Goal: Task Accomplishment & Management: Manage account settings

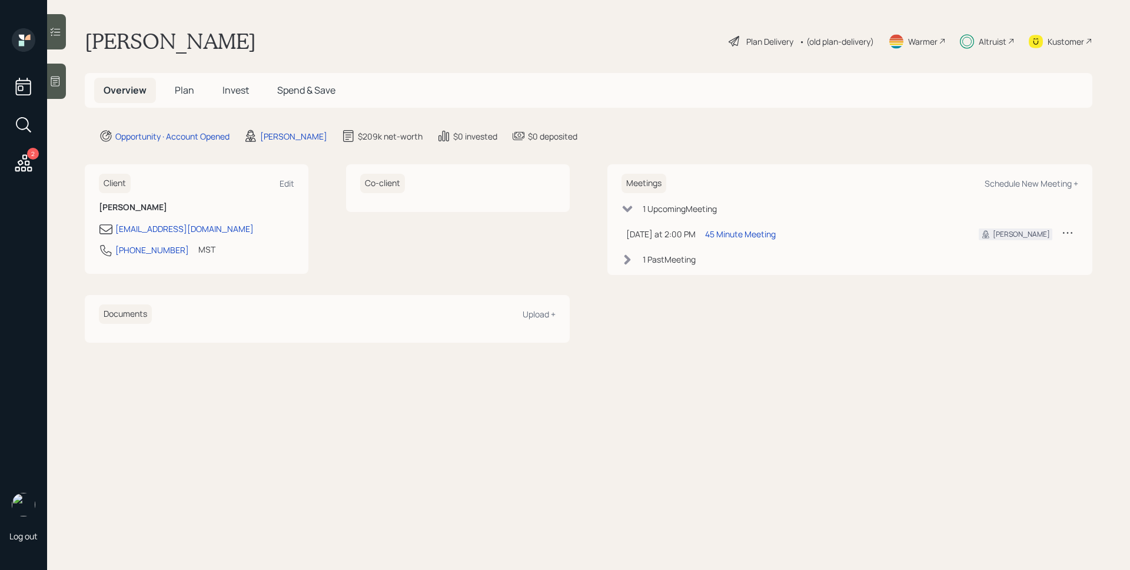
click at [230, 88] on span "Invest" at bounding box center [236, 90] width 26 height 13
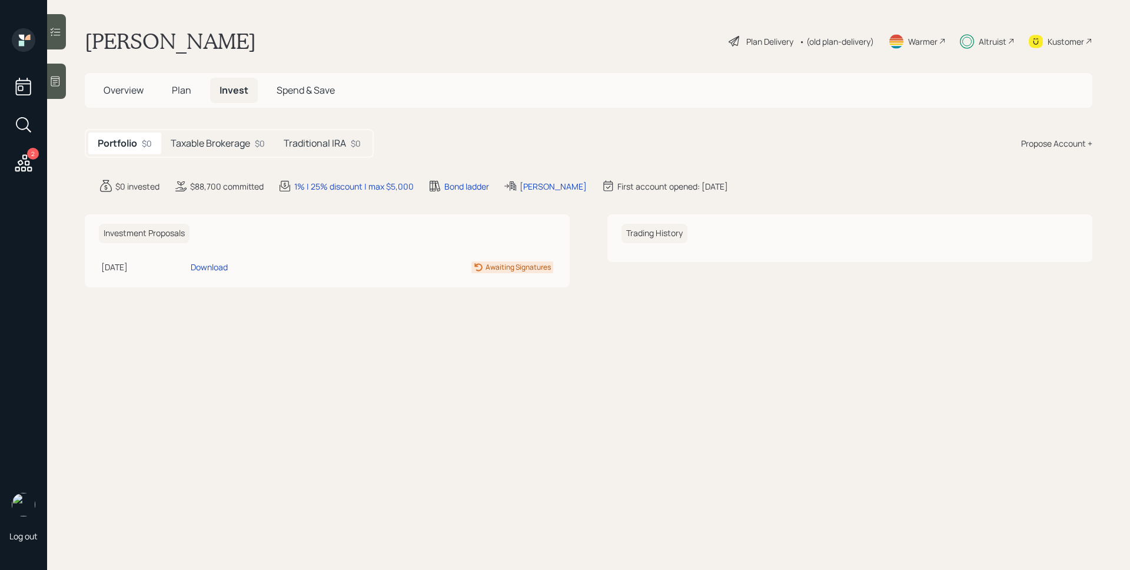
click at [233, 150] on div "Taxable Brokerage $0" at bounding box center [217, 143] width 113 height 22
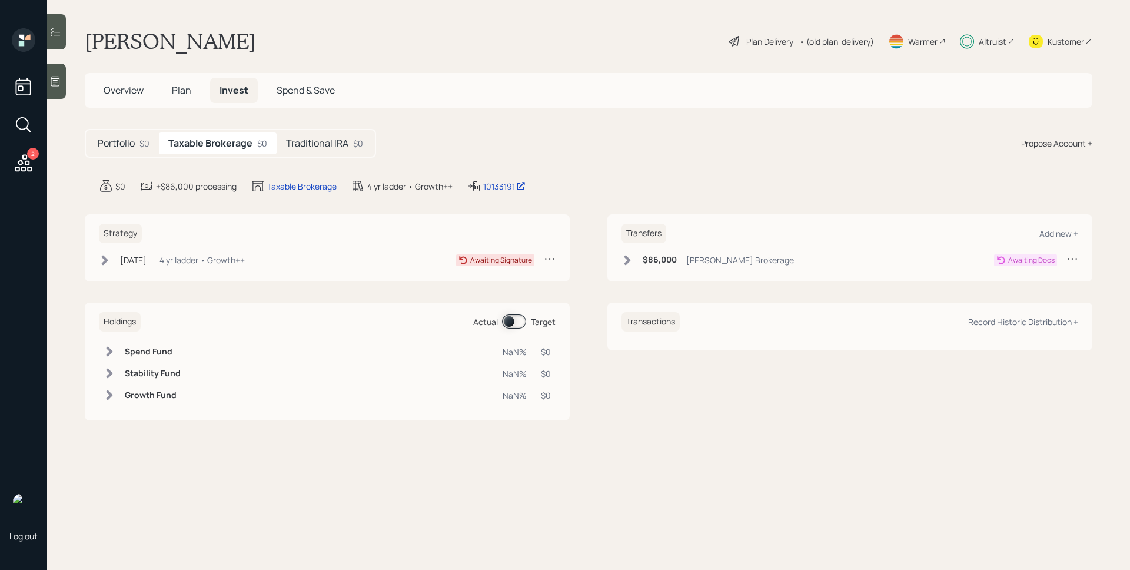
click at [210, 255] on div "4 yr ladder • Growth++" at bounding box center [202, 260] width 85 height 12
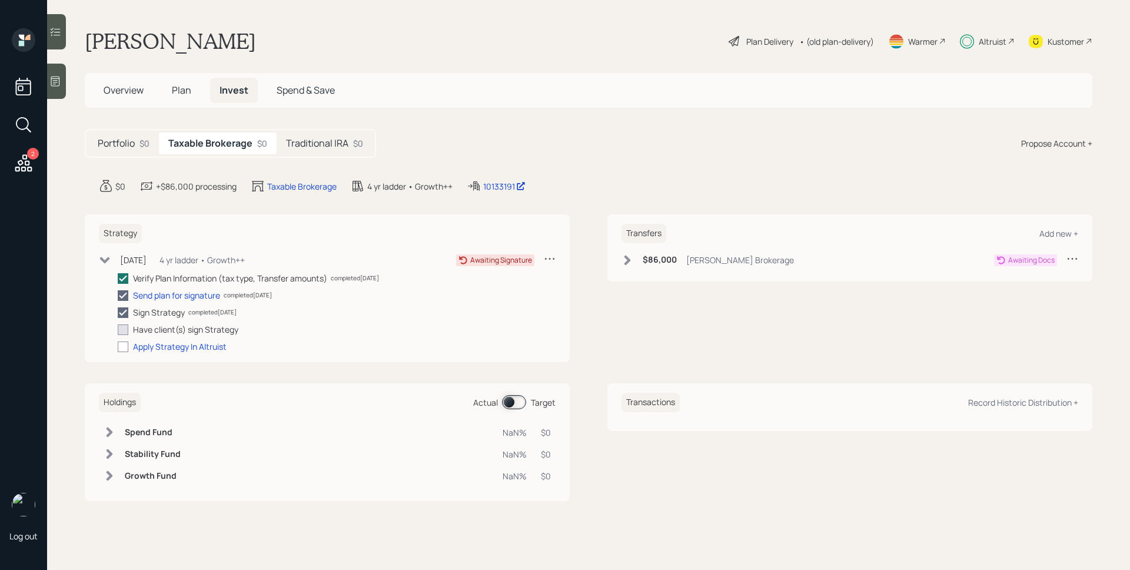
click at [119, 95] on span "Overview" at bounding box center [124, 90] width 40 height 13
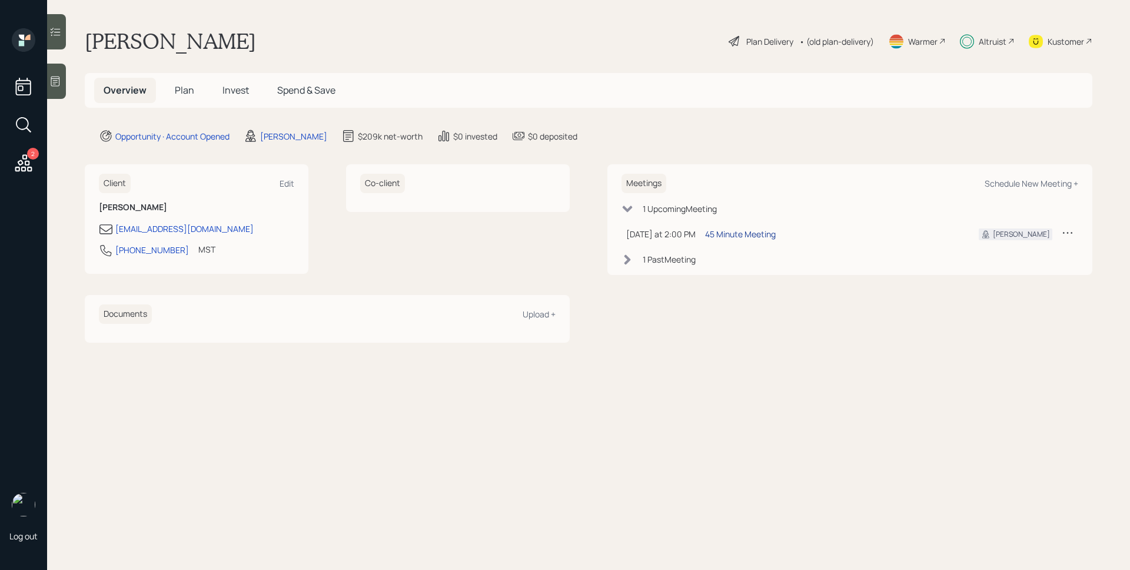
click at [736, 231] on div "45 Minute Meeting" at bounding box center [740, 234] width 71 height 12
click at [993, 53] on div "Altruist" at bounding box center [987, 41] width 55 height 26
click at [188, 85] on span "Plan" at bounding box center [184, 90] width 19 height 13
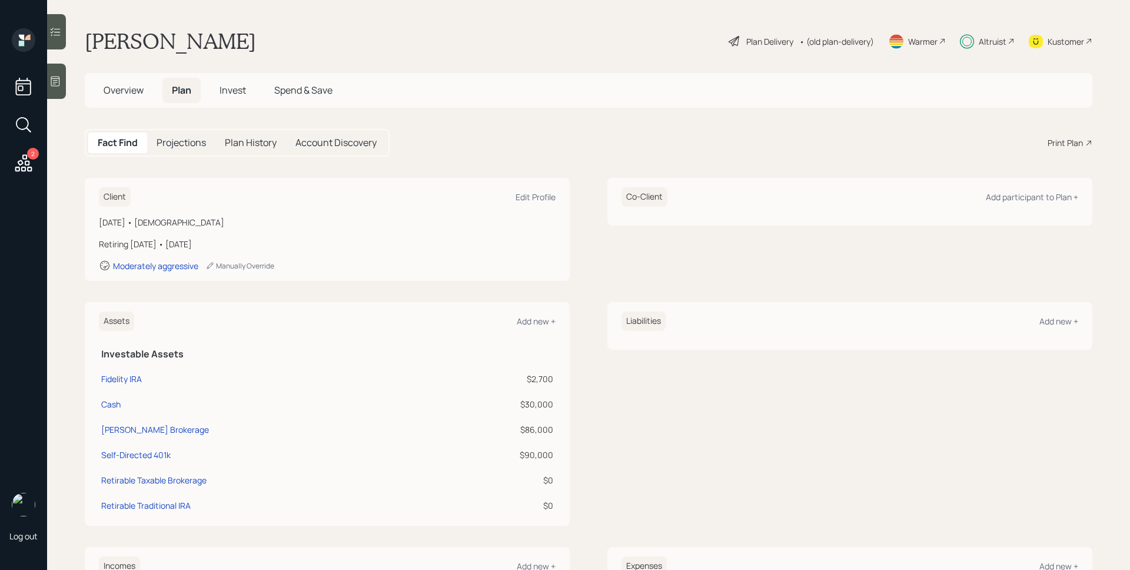
click at [127, 90] on span "Overview" at bounding box center [124, 90] width 40 height 13
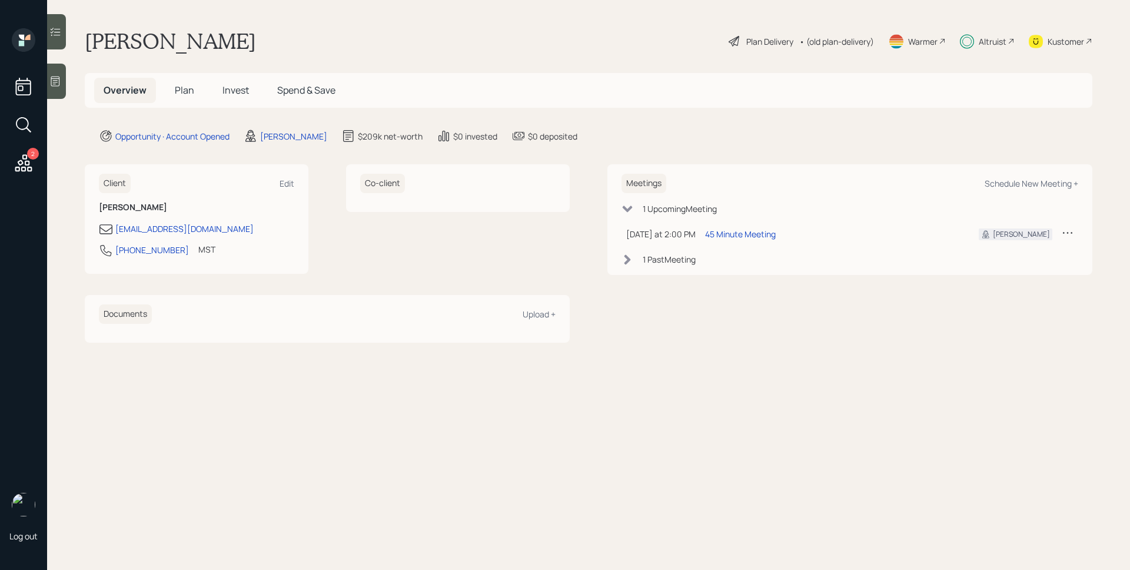
click at [232, 90] on span "Invest" at bounding box center [236, 90] width 26 height 13
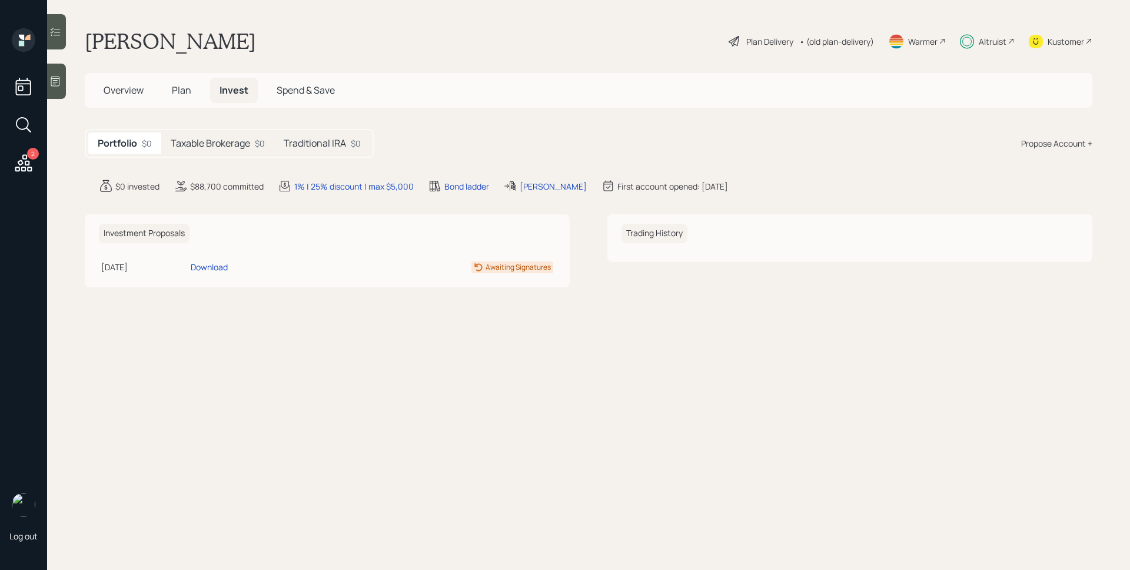
click at [231, 142] on h5 "Taxable Brokerage" at bounding box center [210, 143] width 79 height 11
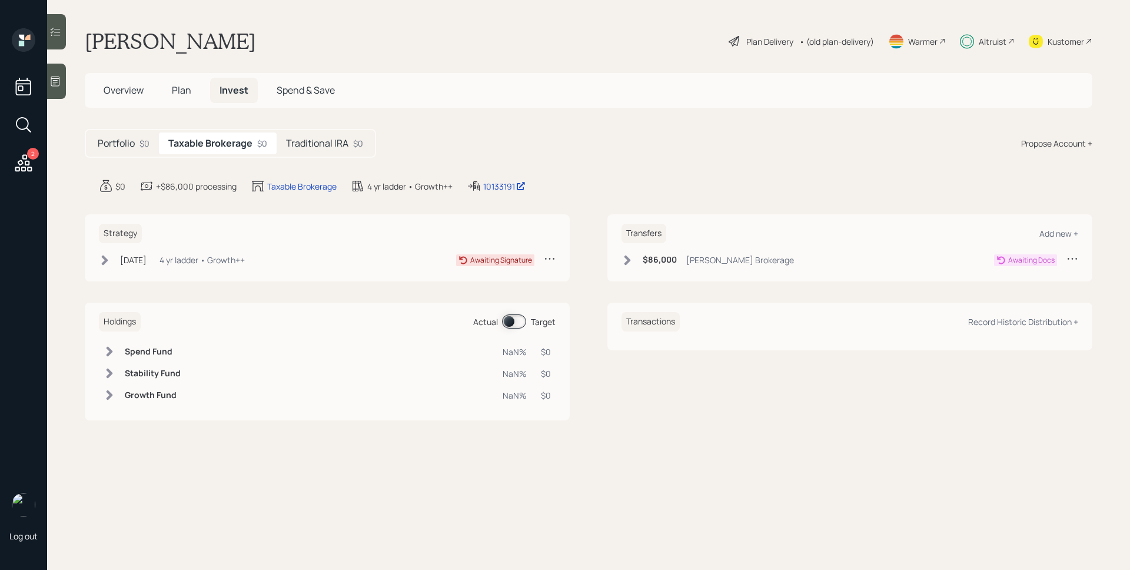
click at [125, 140] on h5 "Portfolio" at bounding box center [116, 143] width 37 height 11
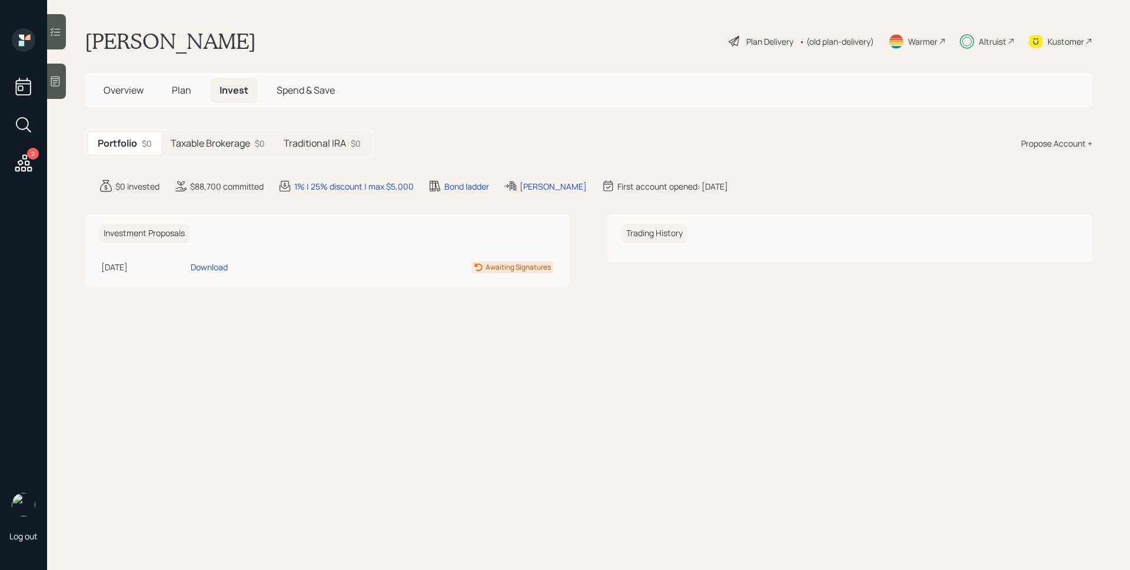
click at [214, 140] on h5 "Taxable Brokerage" at bounding box center [210, 143] width 79 height 11
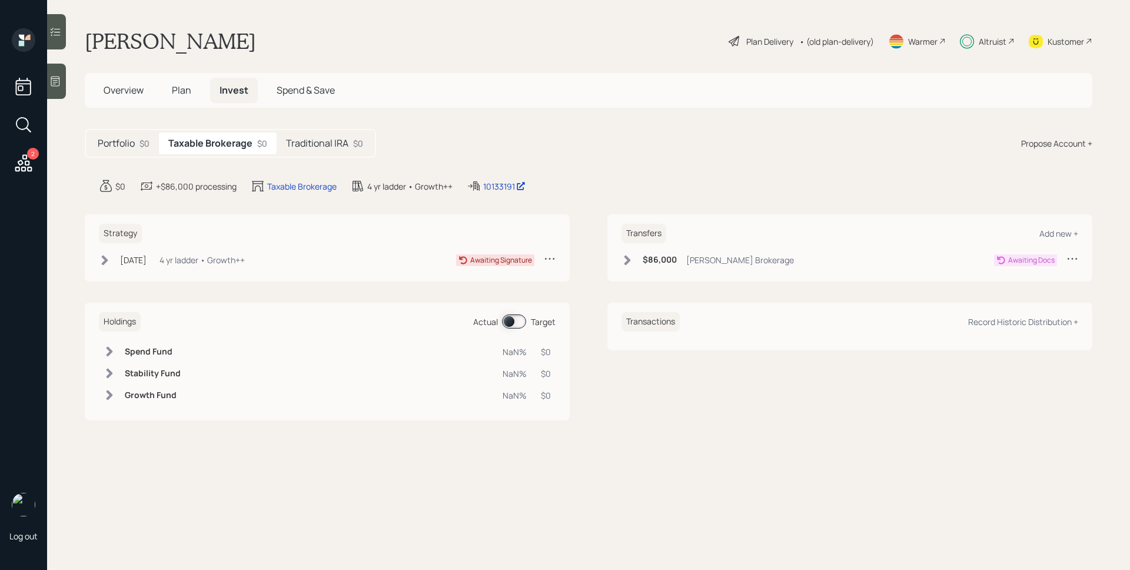
click at [311, 139] on h5 "Traditional IRA" at bounding box center [317, 143] width 62 height 11
click at [669, 262] on h6 "$2,700" at bounding box center [656, 260] width 27 height 10
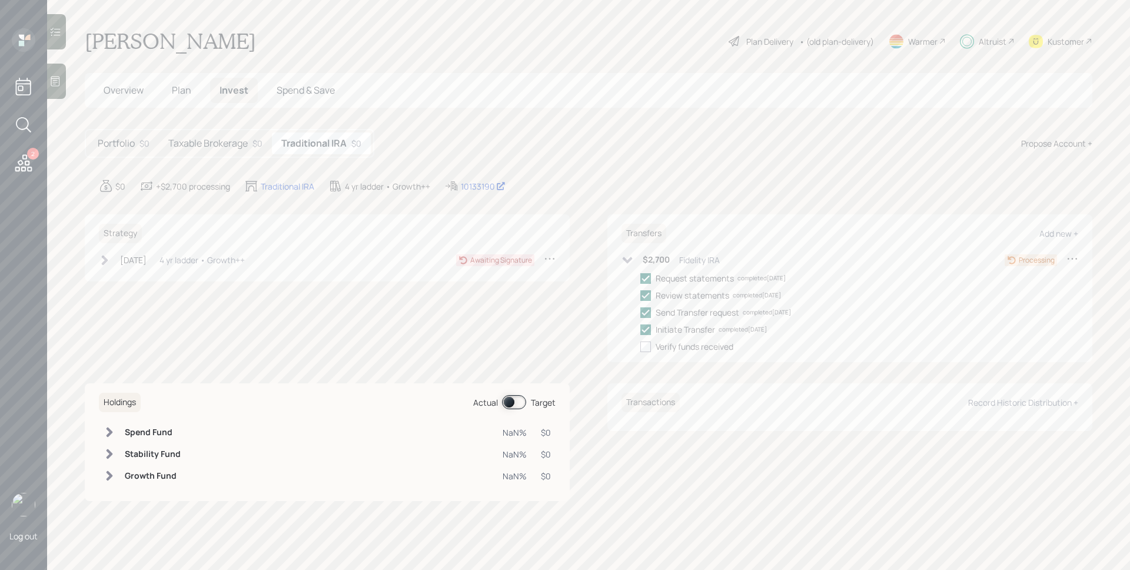
click at [144, 147] on div "$0" at bounding box center [145, 143] width 10 height 12
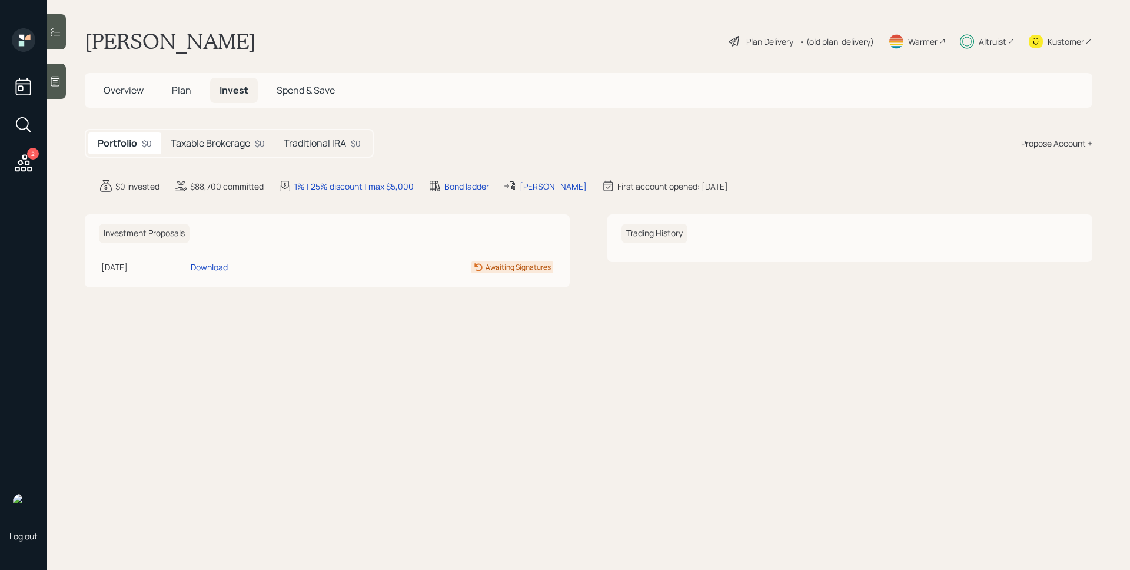
click at [224, 147] on h5 "Taxable Brokerage" at bounding box center [210, 143] width 79 height 11
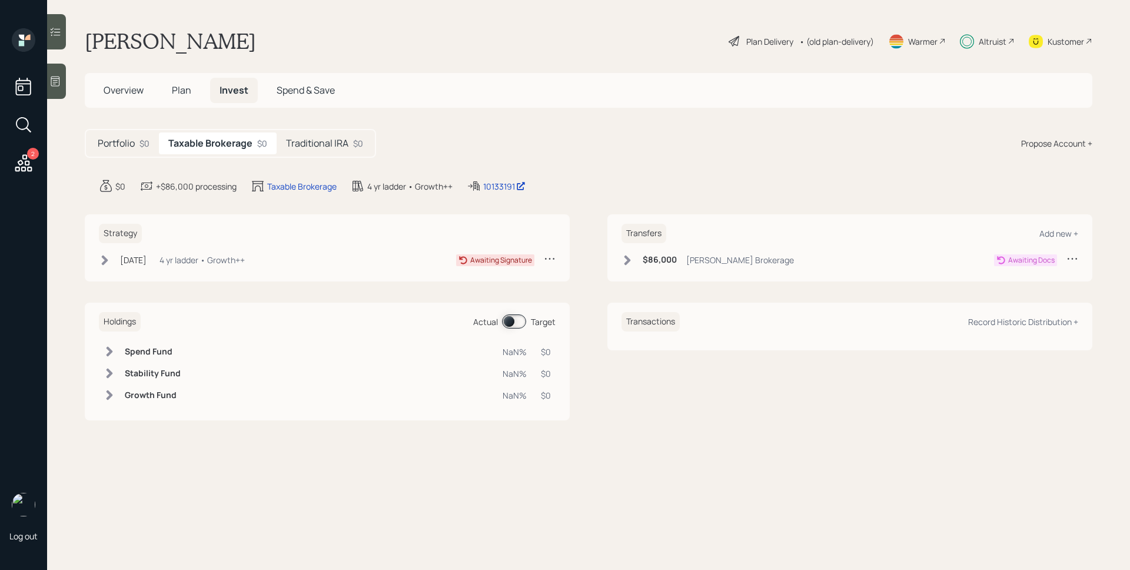
click at [121, 84] on span "Overview" at bounding box center [124, 90] width 40 height 13
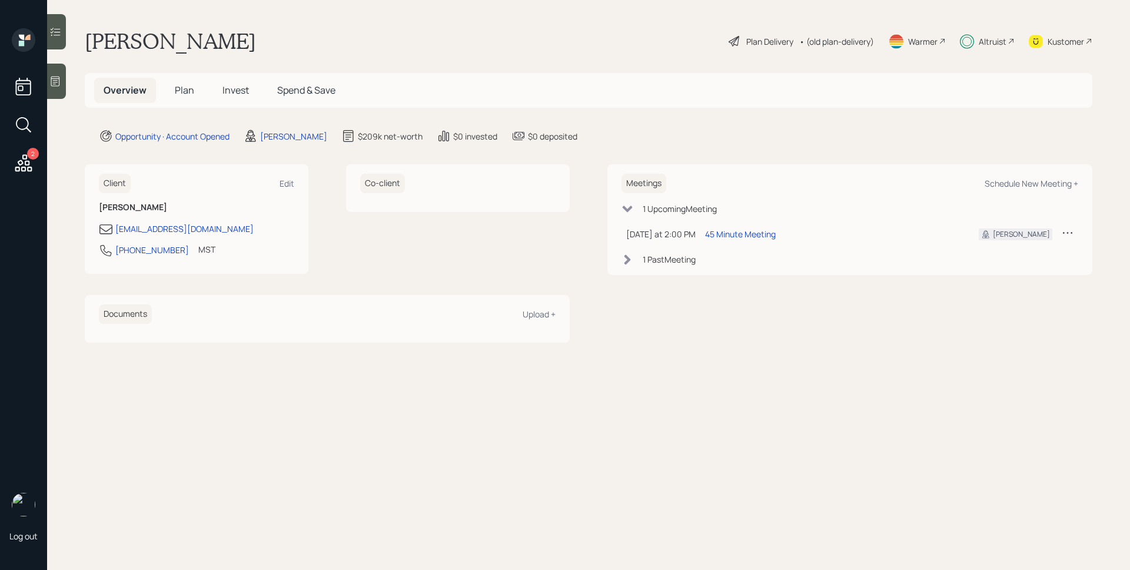
click at [988, 45] on div "Altruist" at bounding box center [993, 41] width 28 height 12
click at [244, 87] on span "Invest" at bounding box center [236, 90] width 26 height 13
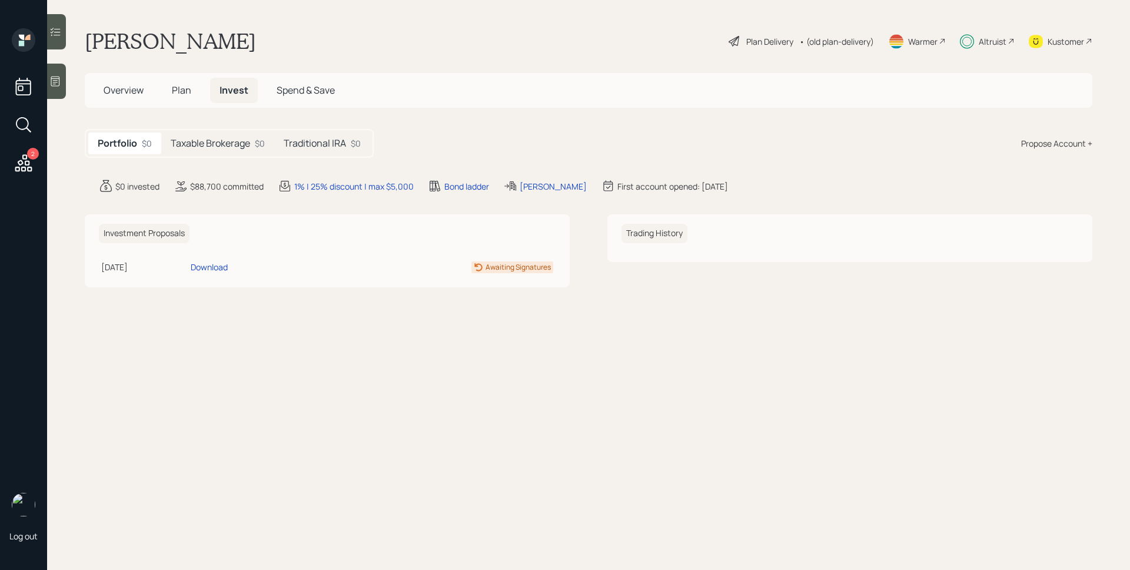
click at [208, 149] on h5 "Taxable Brokerage" at bounding box center [210, 143] width 79 height 11
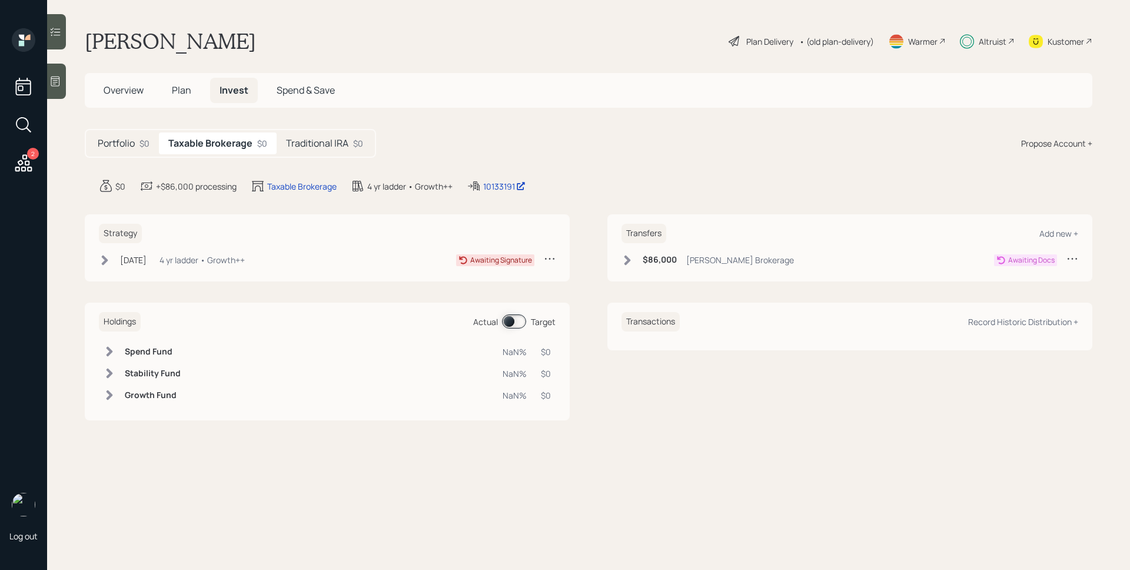
click at [183, 261] on div "4 yr ladder • Growth++" at bounding box center [202, 260] width 85 height 12
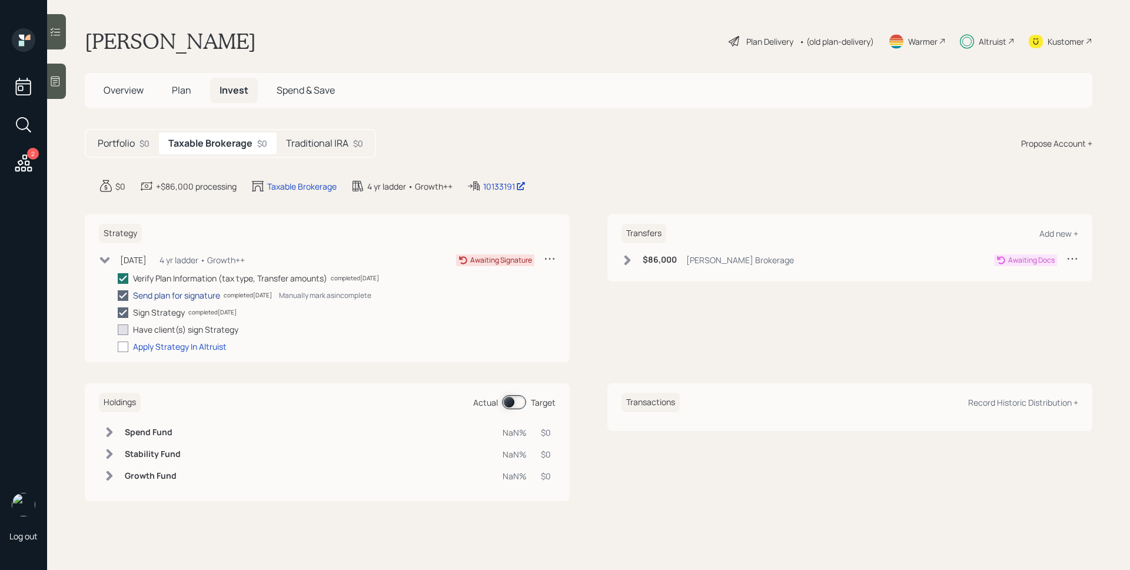
click at [174, 295] on div "Send plan for signature" at bounding box center [176, 295] width 87 height 12
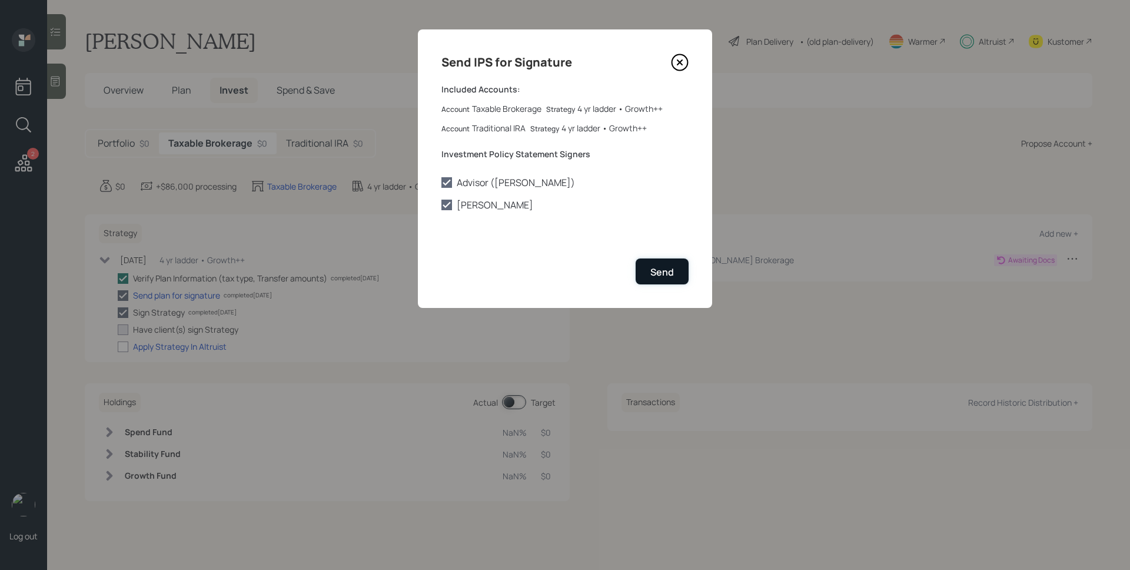
click at [659, 271] on div "Send" at bounding box center [662, 271] width 24 height 13
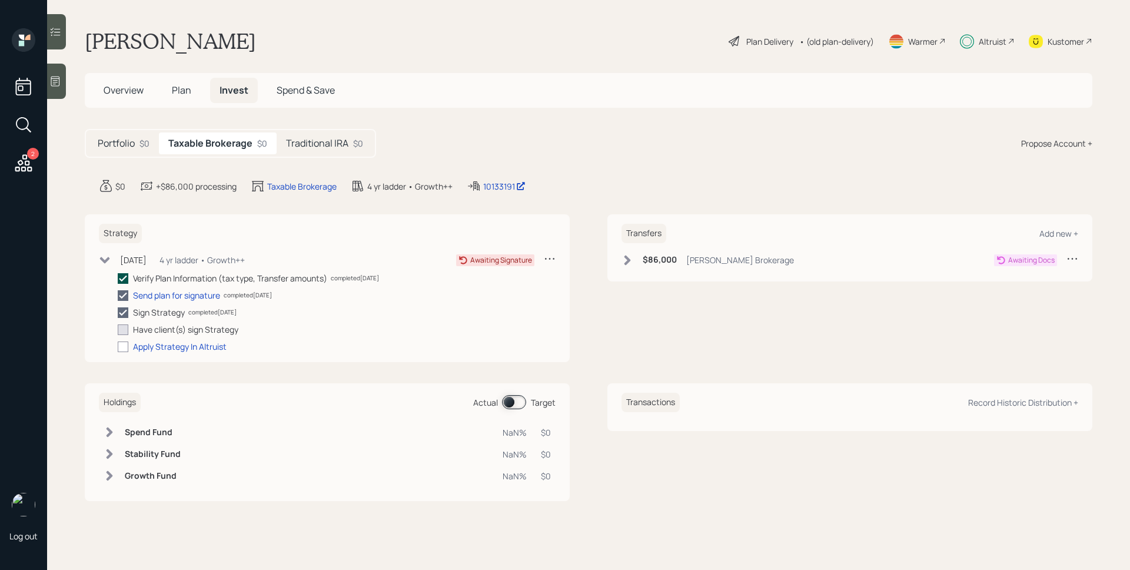
click at [124, 277] on icon at bounding box center [123, 278] width 11 height 11
click at [118, 278] on input "checkbox" at bounding box center [117, 278] width 1 height 1
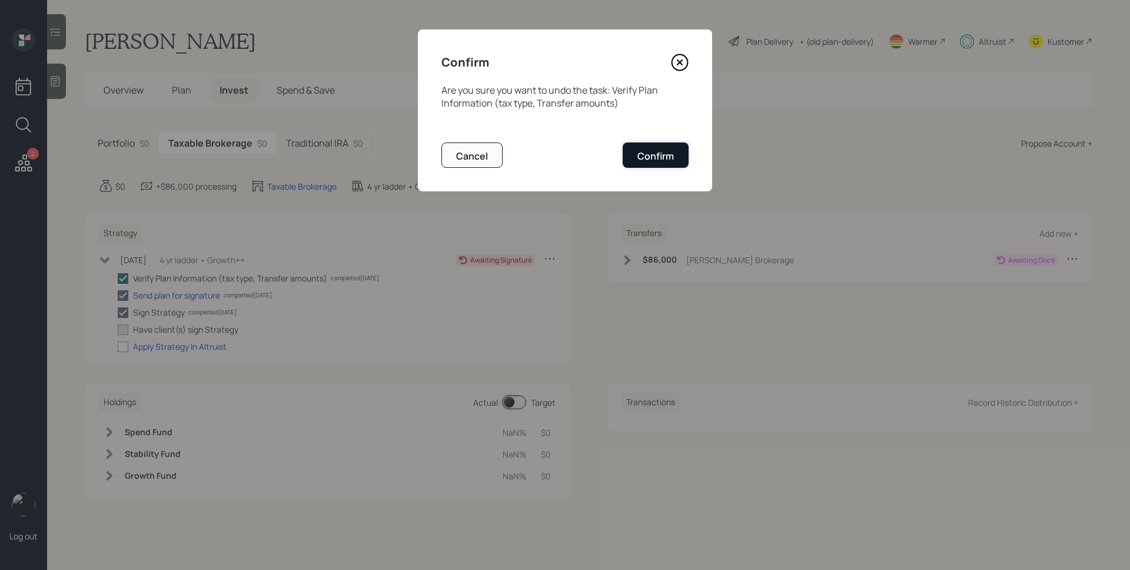
click at [657, 151] on div "Confirm" at bounding box center [655, 156] width 36 height 13
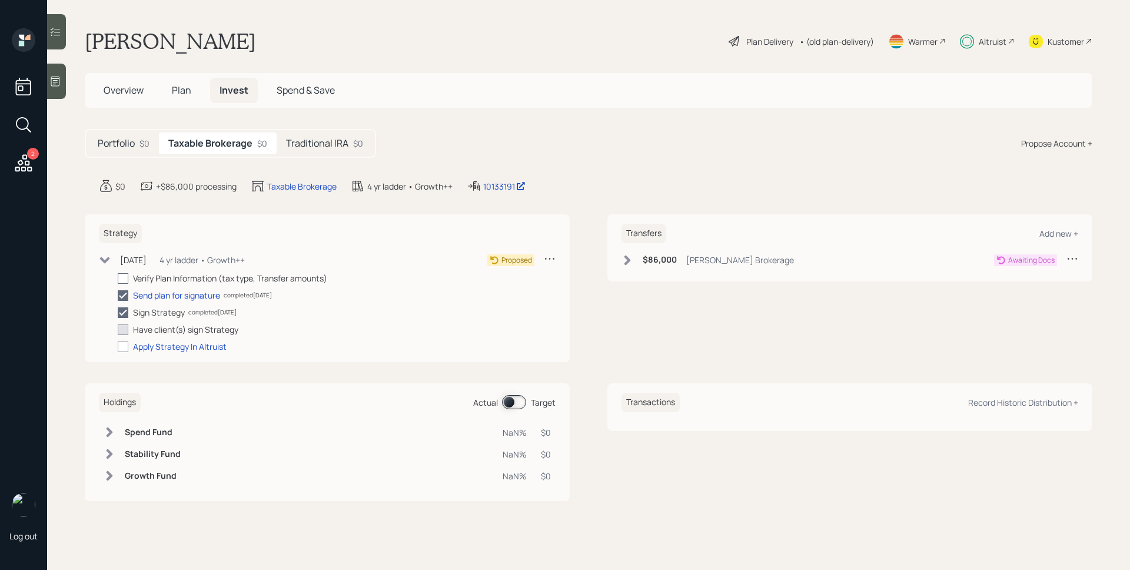
click at [123, 280] on div at bounding box center [123, 278] width 11 height 11
click at [118, 278] on input "checkbox" at bounding box center [117, 278] width 1 height 1
checkbox input "true"
click at [724, 267] on div "$86,000 [PERSON_NAME] Brokerage" at bounding box center [708, 260] width 172 height 15
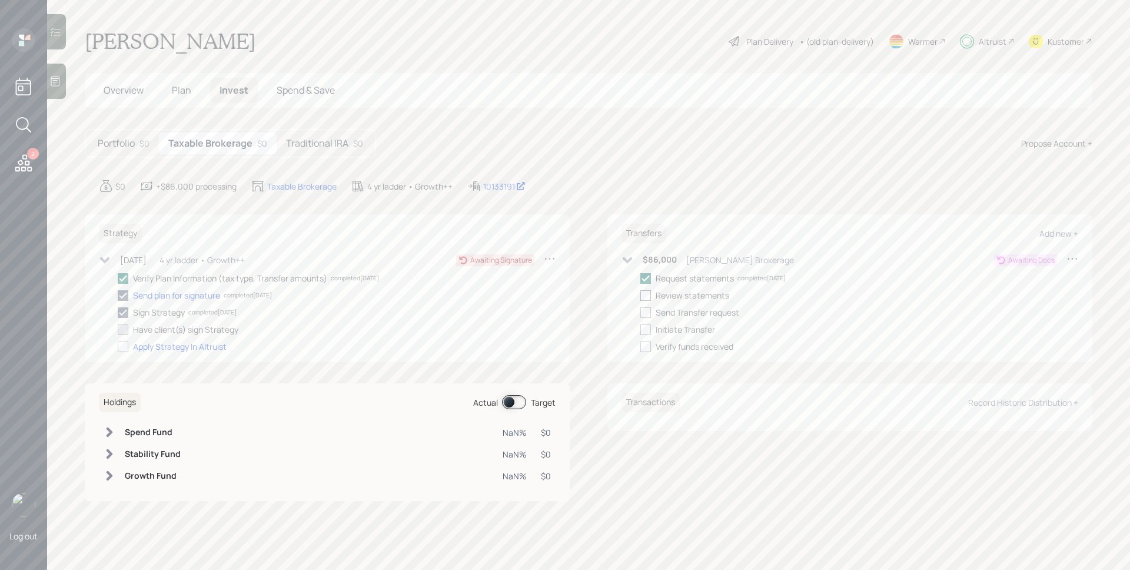
click at [644, 295] on div at bounding box center [645, 295] width 11 height 11
click at [640, 295] on input "checkbox" at bounding box center [640, 295] width 1 height 1
checkbox input "true"
click at [645, 310] on div at bounding box center [645, 312] width 11 height 11
click at [640, 312] on input "checkbox" at bounding box center [640, 312] width 1 height 1
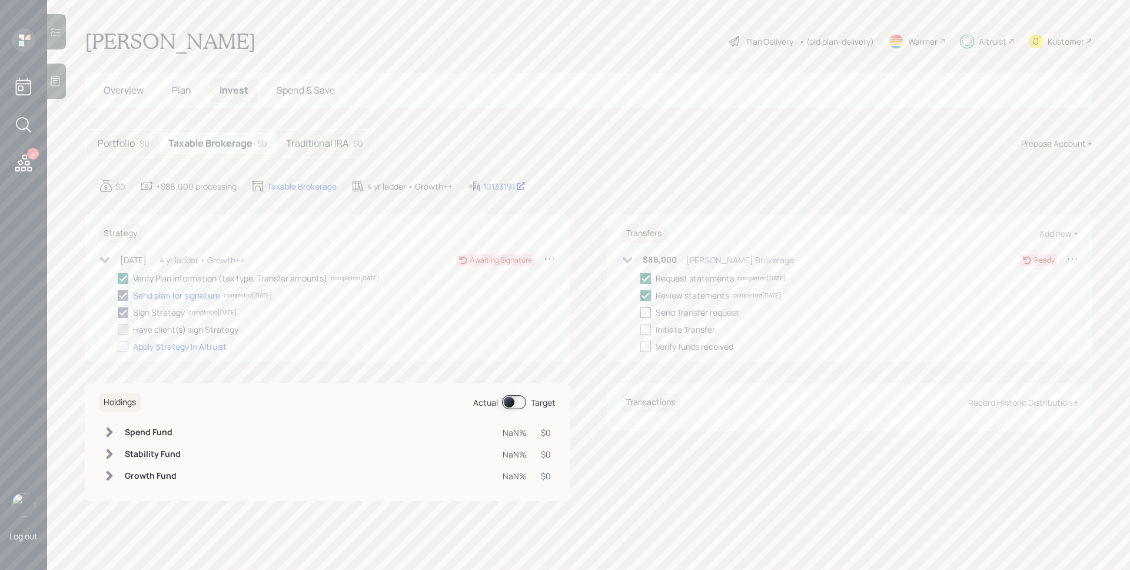
checkbox input "true"
click at [327, 135] on div "Traditional IRA $0" at bounding box center [325, 143] width 96 height 22
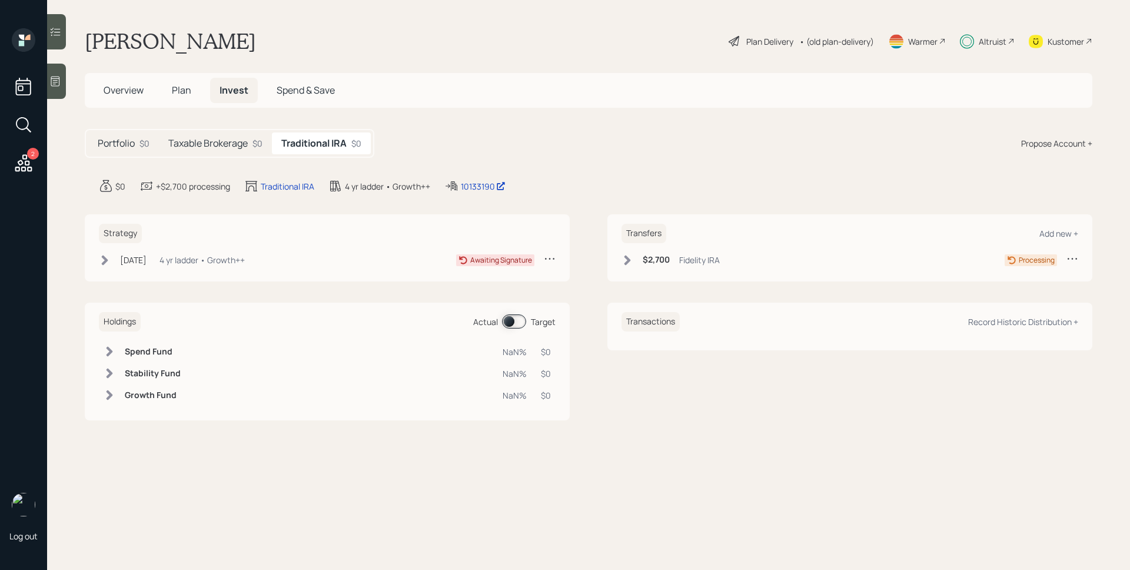
click at [680, 251] on div "Transfers Add new + $2,700 Fidelity IRA Processing" at bounding box center [849, 247] width 485 height 67
click at [679, 257] on div "$2,700 Fidelity IRA" at bounding box center [671, 260] width 98 height 15
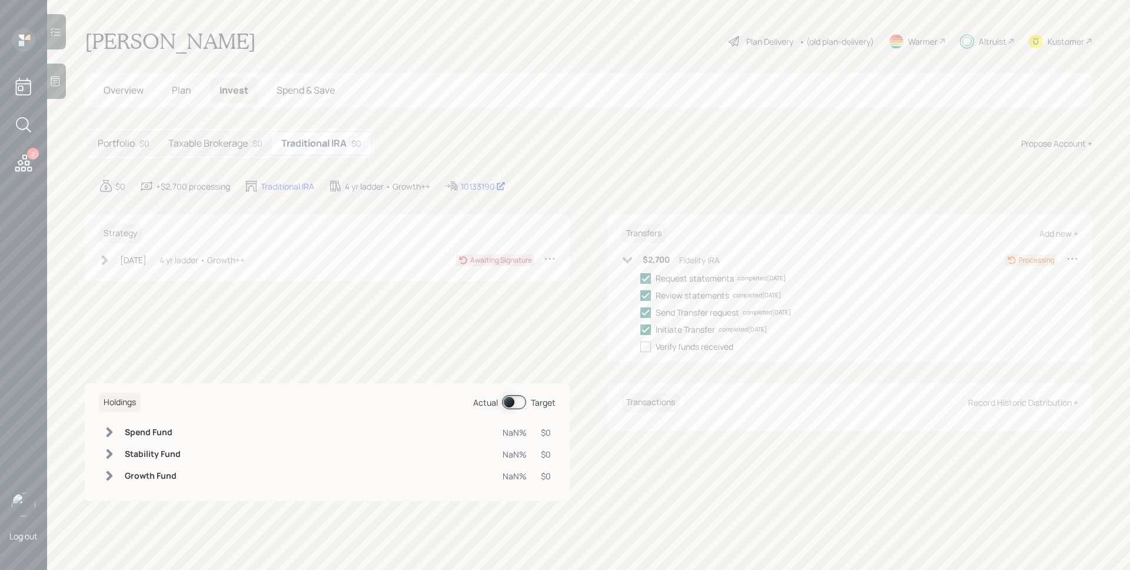
click at [27, 158] on icon at bounding box center [23, 162] width 17 height 17
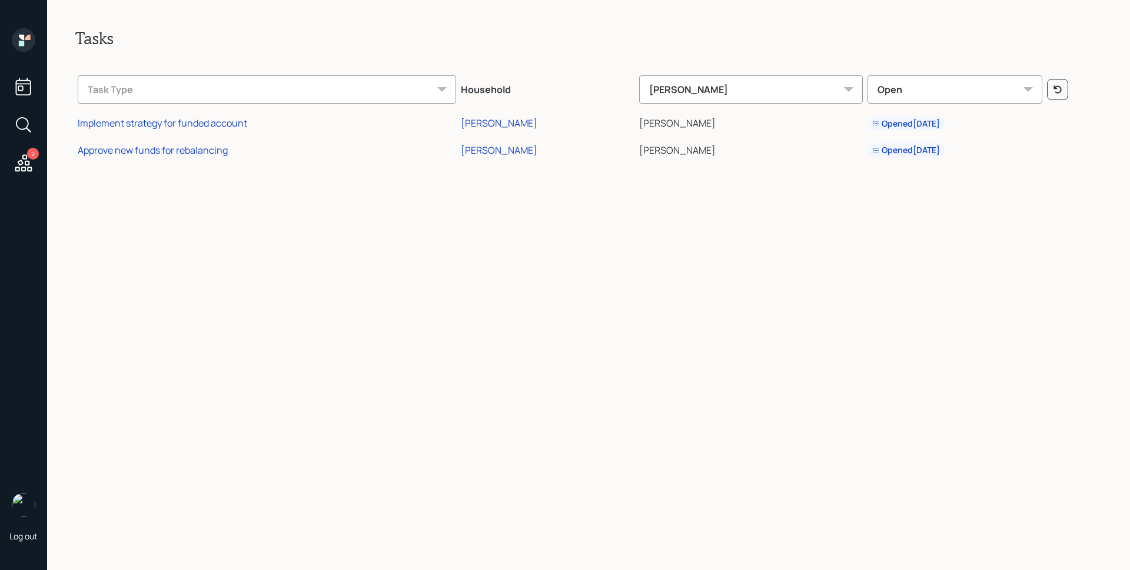
click at [25, 36] on icon at bounding box center [24, 40] width 24 height 24
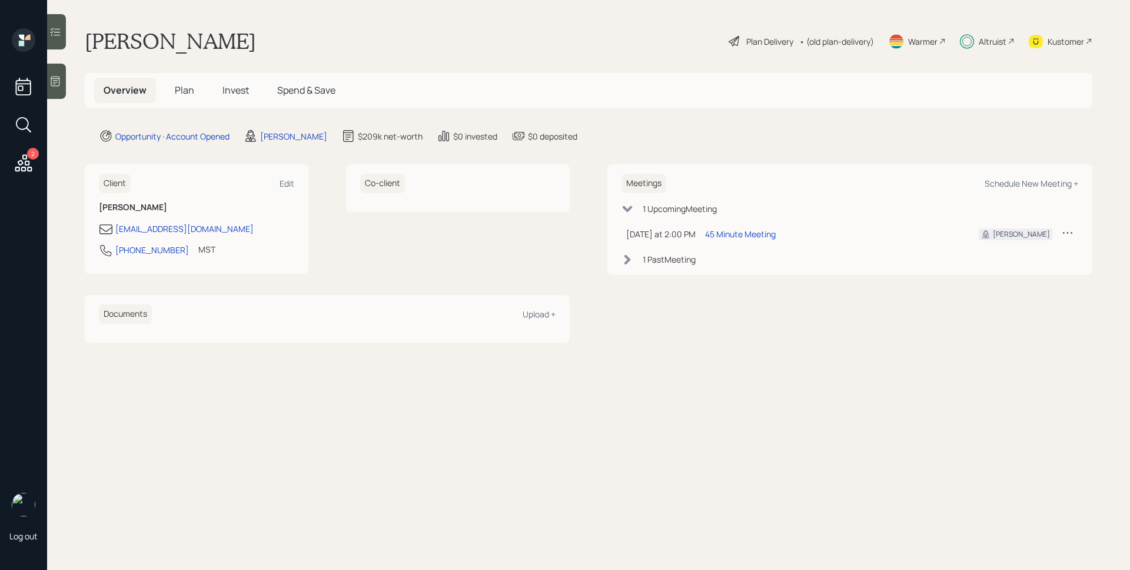
click at [555, 255] on div "Co-client" at bounding box center [458, 218] width 224 height 109
click at [618, 374] on main "[PERSON_NAME] Plan Delivery • (old plan-delivery) Warmer Altruist Kustomer Over…" at bounding box center [588, 285] width 1083 height 570
click at [231, 88] on span "Invest" at bounding box center [236, 90] width 26 height 13
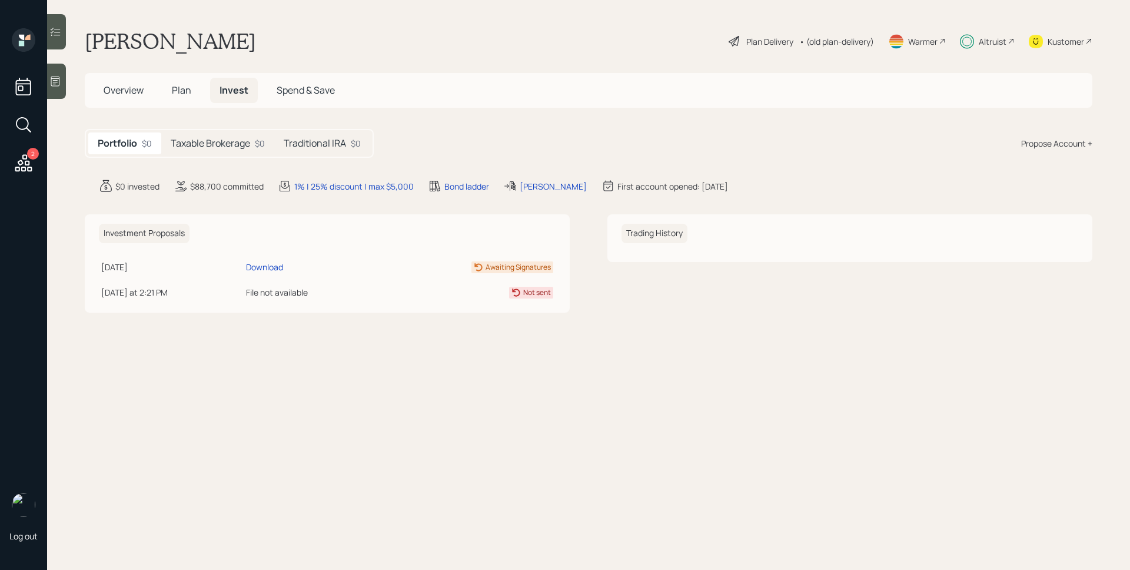
click at [210, 144] on h5 "Taxable Brokerage" at bounding box center [210, 143] width 79 height 11
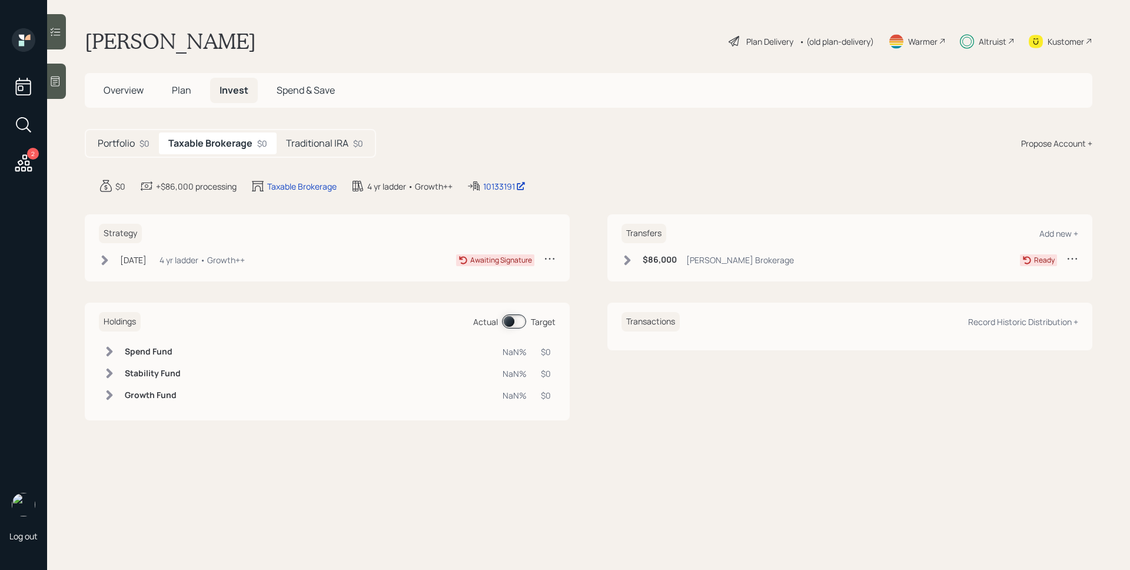
click at [188, 251] on div "Strategy [DATE] [DATE] 5:41 PM EDT 4 yr ladder • Growth++ Awaiting Signature" at bounding box center [327, 247] width 485 height 67
click at [184, 258] on div "4 yr ladder • Growth++" at bounding box center [202, 260] width 85 height 12
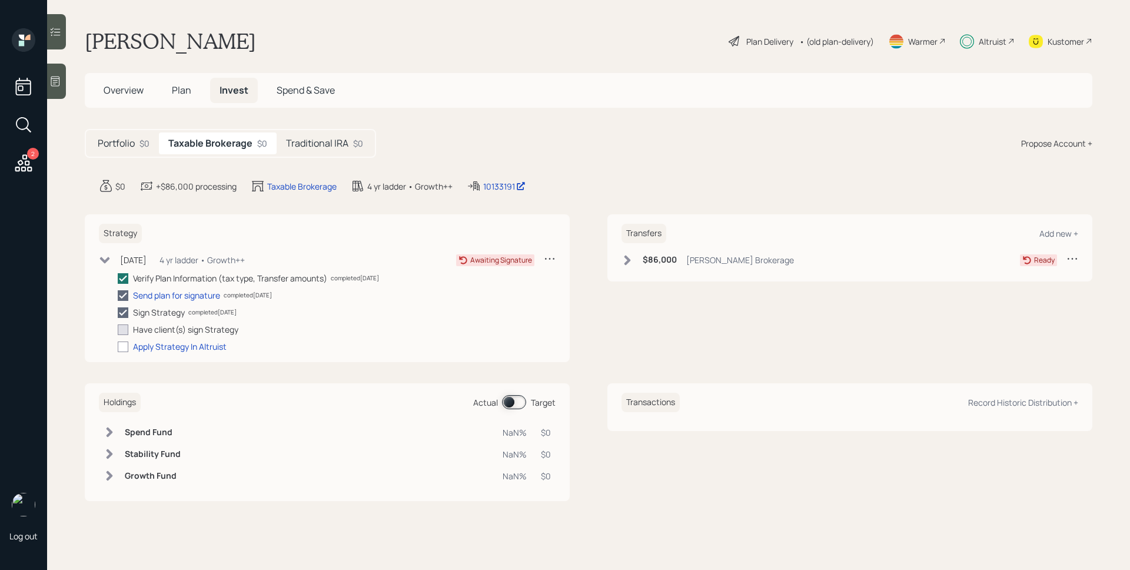
click at [331, 138] on h5 "Traditional IRA" at bounding box center [317, 143] width 62 height 11
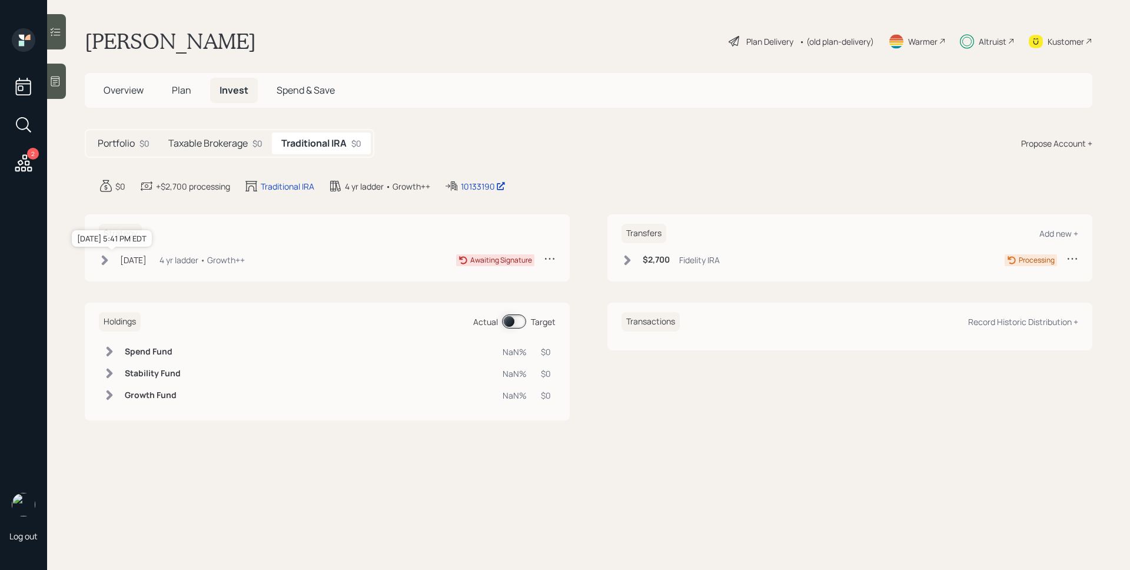
click at [147, 259] on div "[DATE]" at bounding box center [133, 260] width 26 height 12
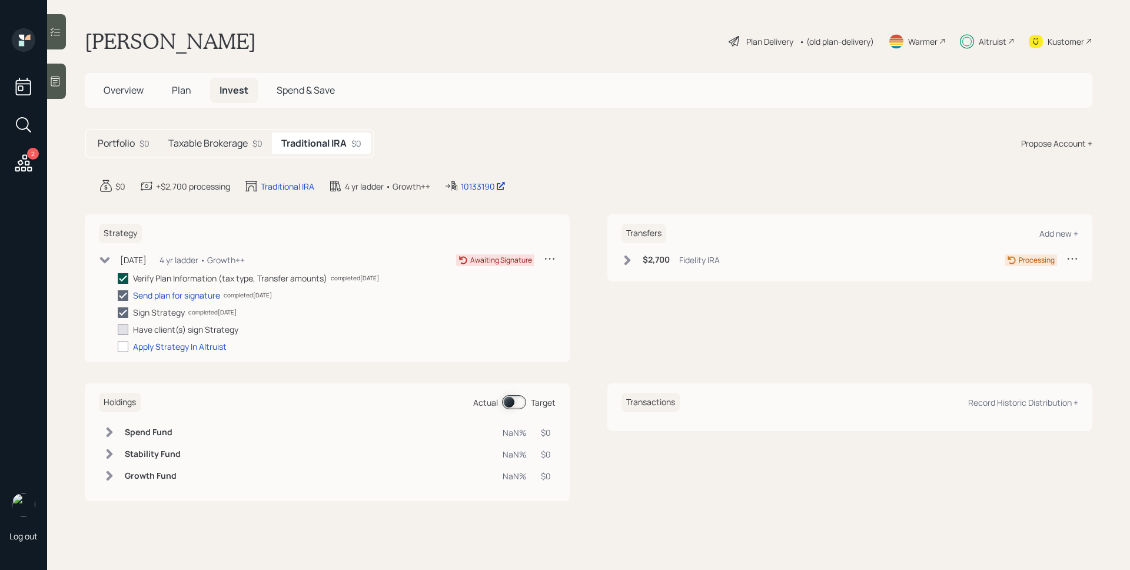
click at [125, 275] on icon at bounding box center [123, 278] width 11 height 11
click at [118, 278] on input "checkbox" at bounding box center [117, 278] width 1 height 1
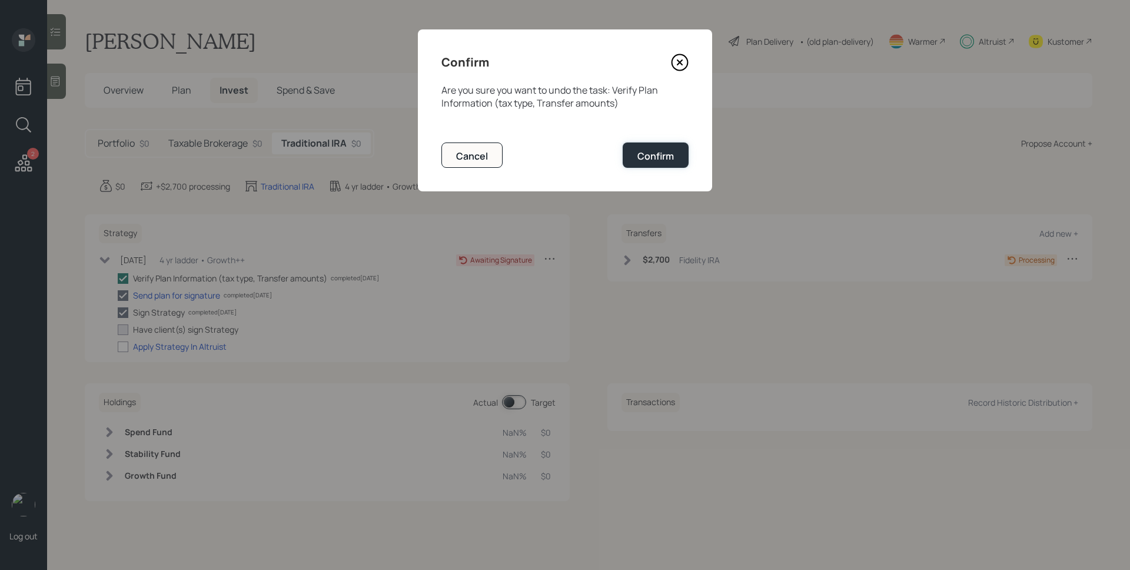
click at [658, 157] on div "Confirm" at bounding box center [655, 156] width 36 height 13
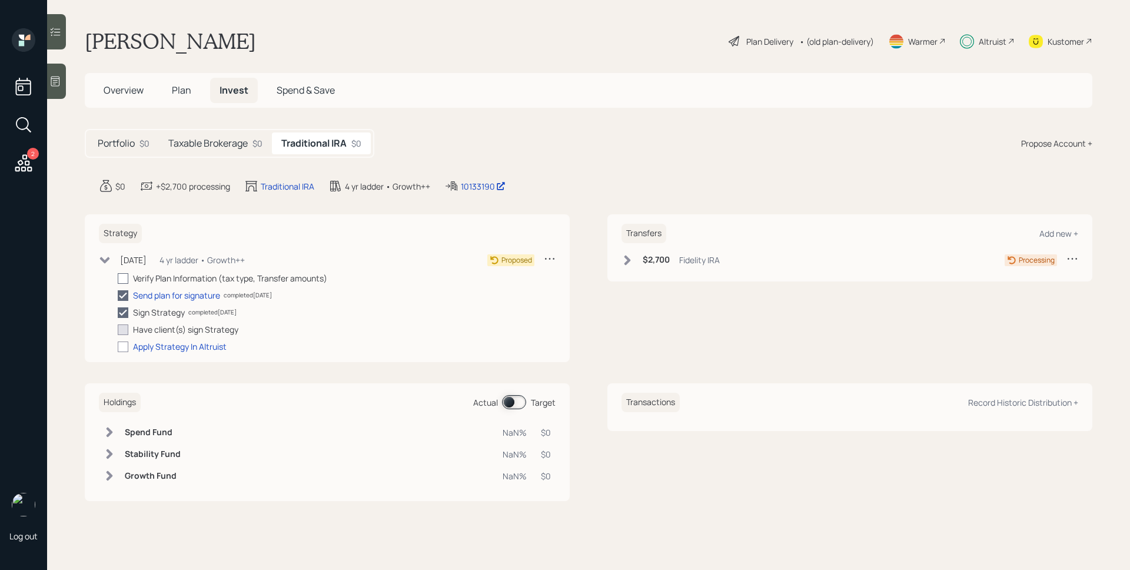
click at [123, 277] on div at bounding box center [123, 278] width 11 height 11
click at [118, 278] on input "checkbox" at bounding box center [117, 278] width 1 height 1
checkbox input "true"
click at [683, 263] on div "Fidelity IRA" at bounding box center [699, 260] width 41 height 12
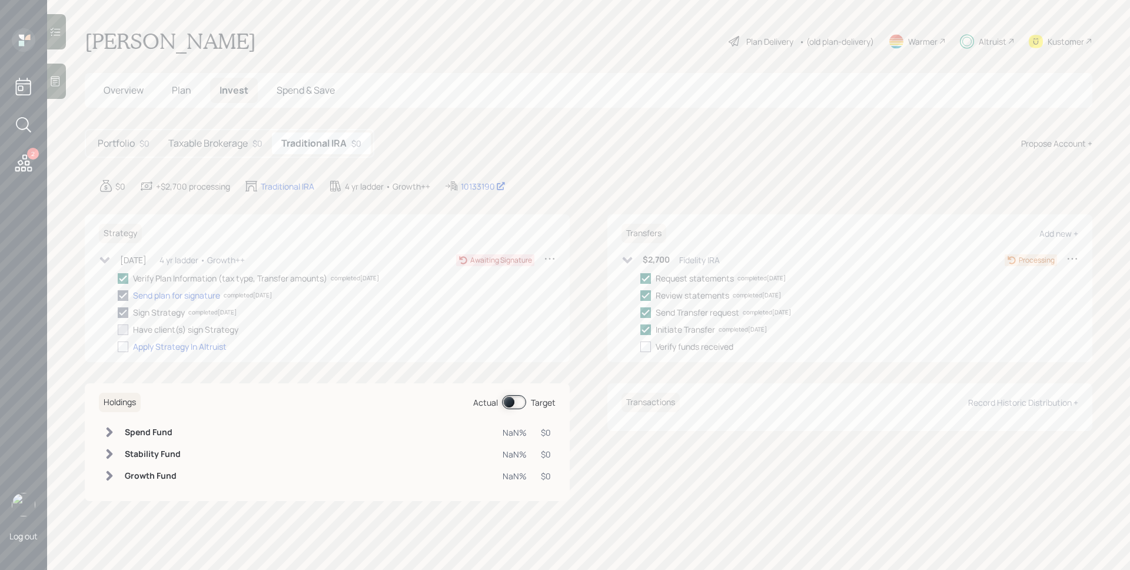
click at [185, 88] on span "Plan" at bounding box center [181, 90] width 19 height 13
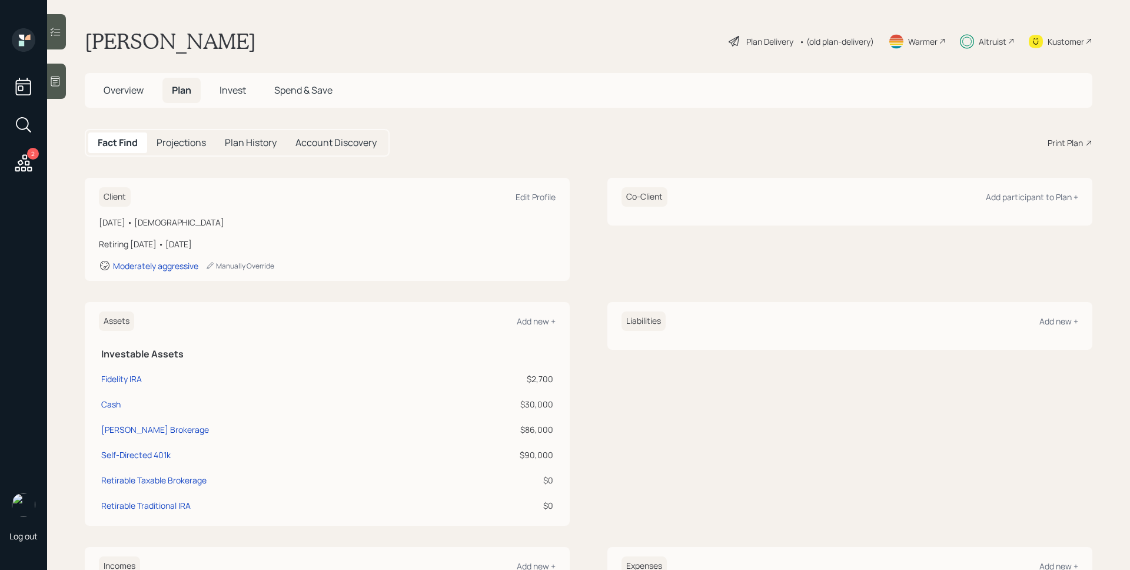
click at [132, 88] on span "Overview" at bounding box center [124, 90] width 40 height 13
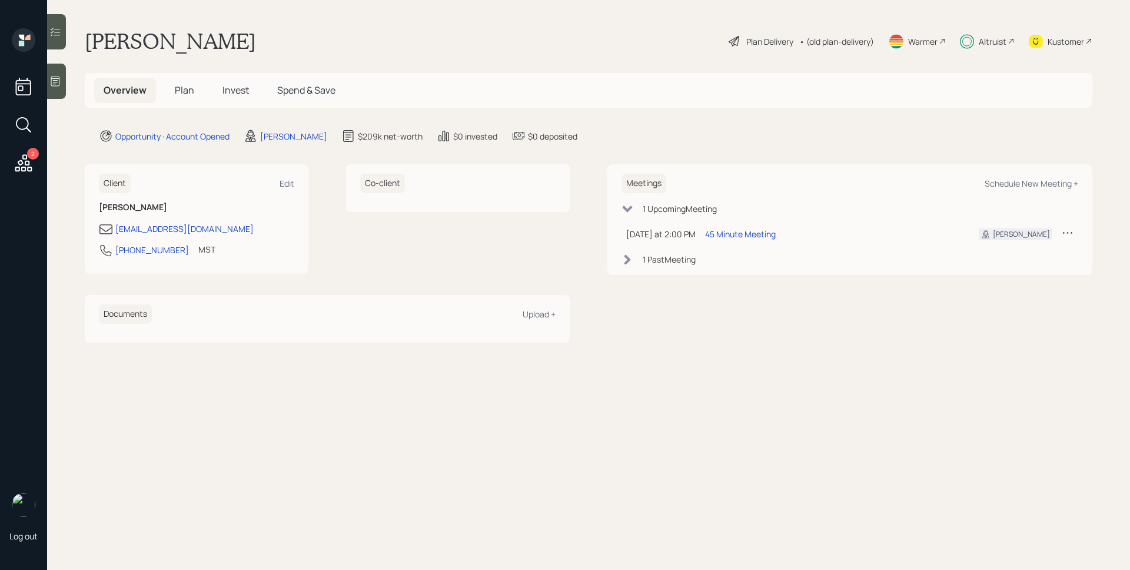
click at [181, 88] on span "Plan" at bounding box center [184, 90] width 19 height 13
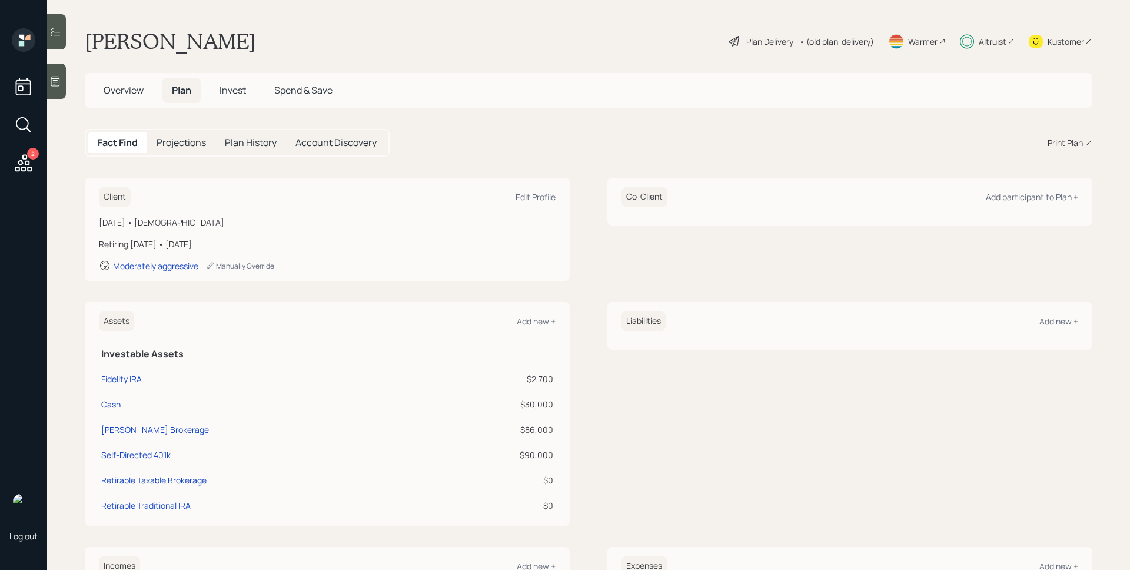
click at [127, 91] on span "Overview" at bounding box center [124, 90] width 40 height 13
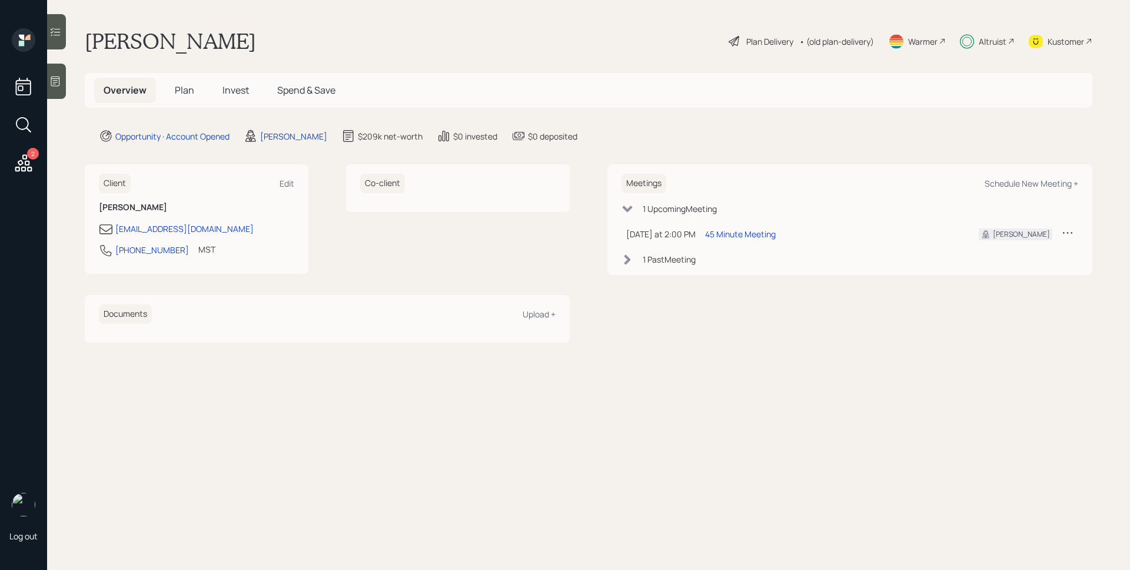
click at [200, 85] on h5 "Plan" at bounding box center [184, 90] width 38 height 25
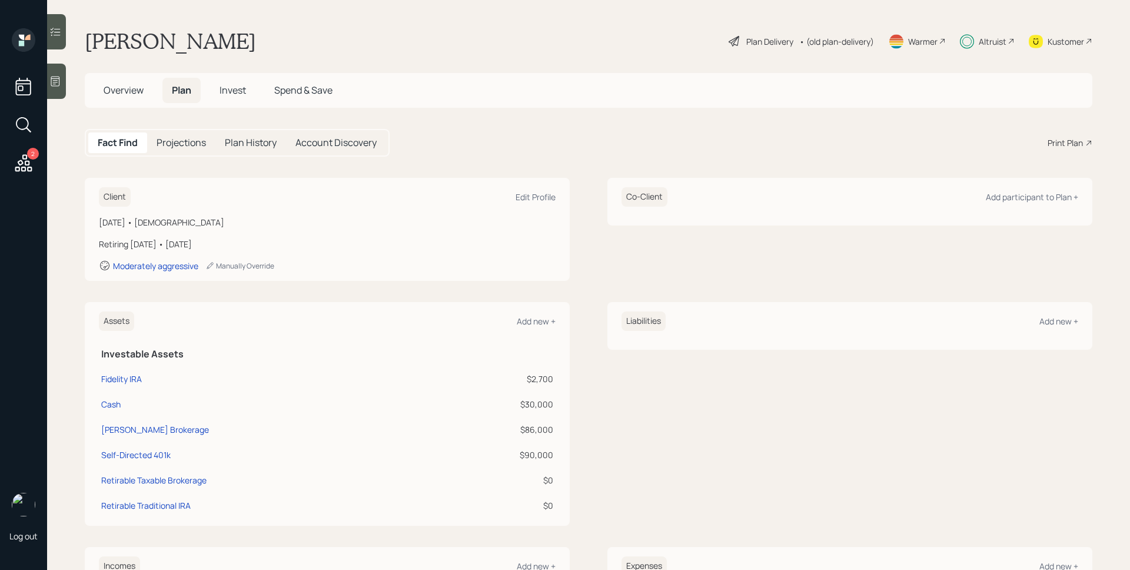
click at [191, 88] on span "Plan" at bounding box center [181, 90] width 19 height 13
click at [1048, 153] on div "Fact Find Projections Plan History Account Discovery Print Plan" at bounding box center [589, 143] width 1008 height 28
click at [1053, 146] on div "Print Plan" at bounding box center [1065, 143] width 35 height 12
click at [762, 41] on div "Plan Delivery" at bounding box center [769, 41] width 47 height 12
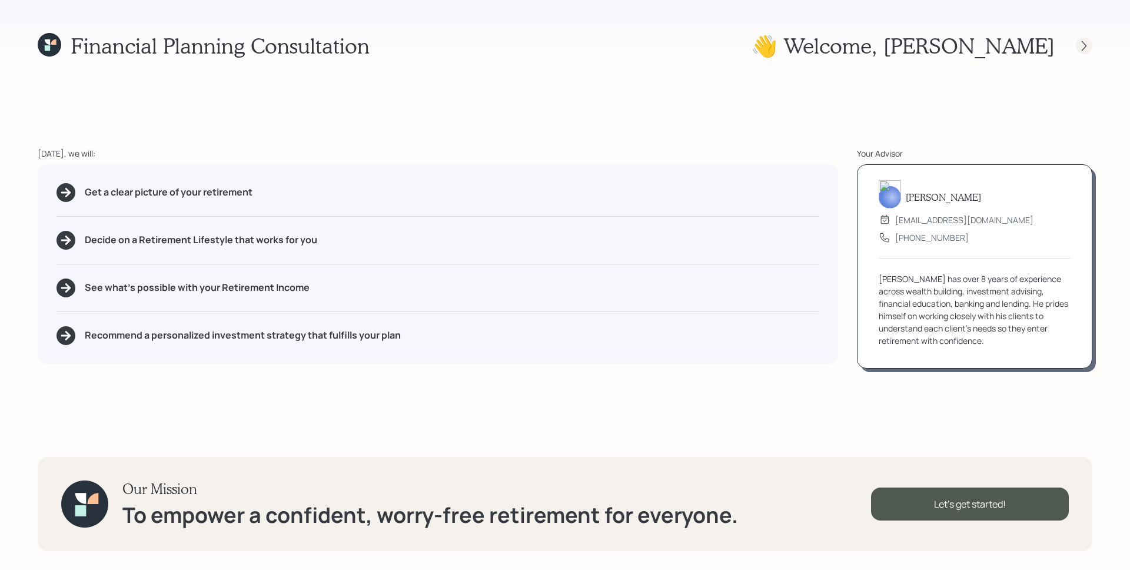
click at [1081, 49] on icon at bounding box center [1084, 46] width 12 height 12
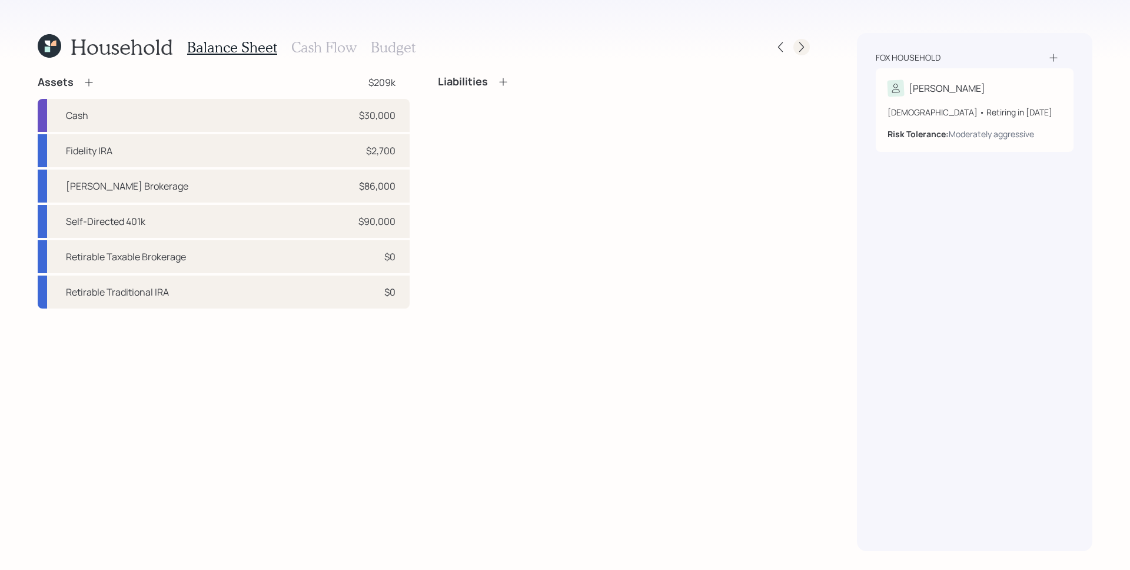
click at [800, 46] on icon at bounding box center [802, 47] width 12 height 12
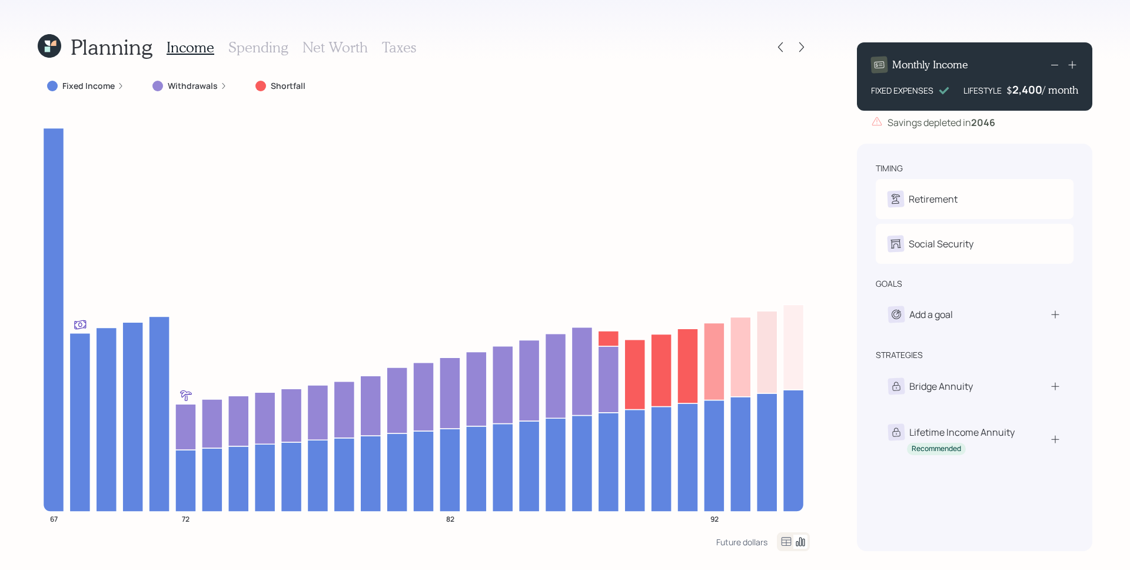
click at [122, 86] on icon at bounding box center [120, 85] width 7 height 7
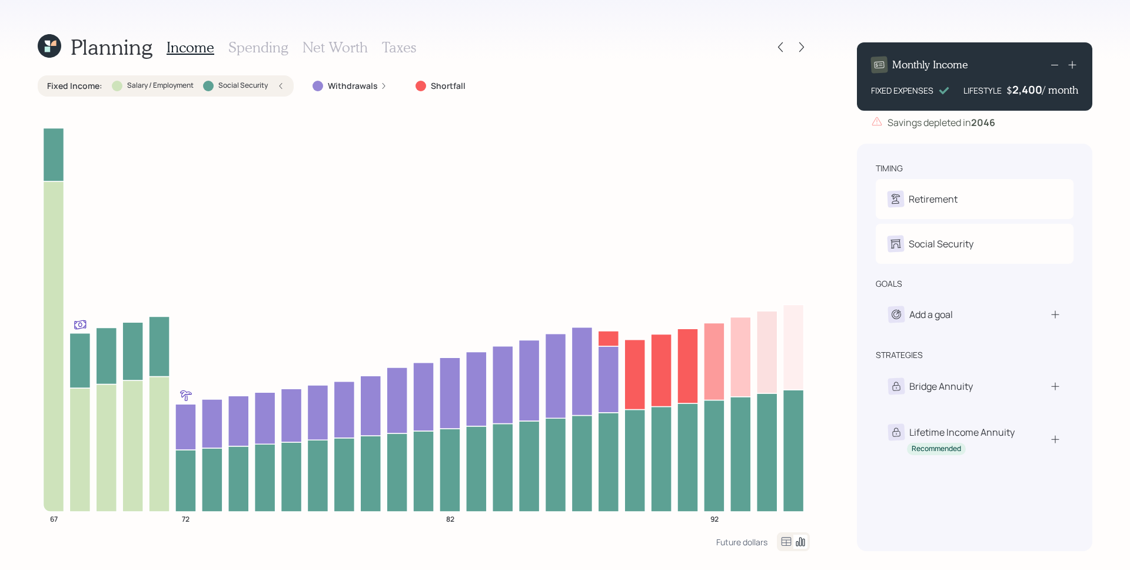
click at [122, 86] on div "Salary / Employment" at bounding box center [153, 86] width 82 height 11
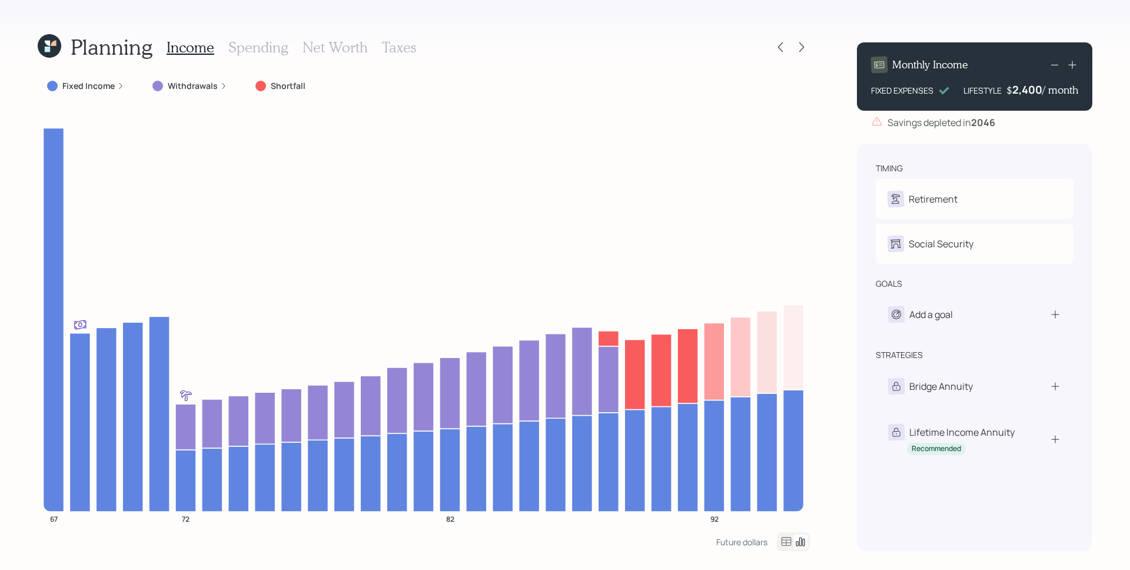
click at [42, 49] on icon at bounding box center [50, 46] width 24 height 24
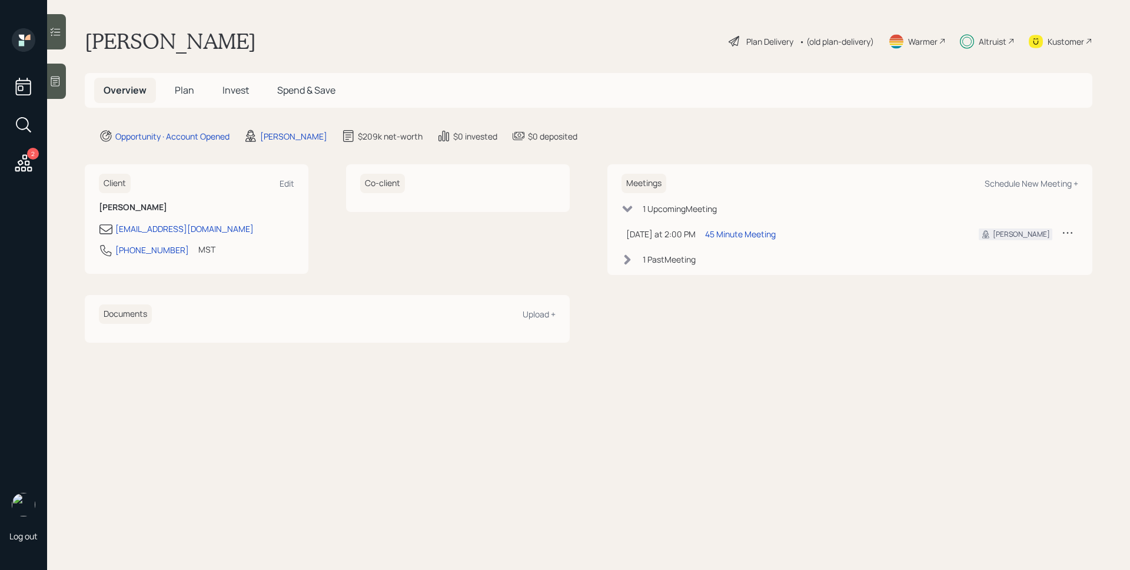
click at [234, 84] on span "Invest" at bounding box center [236, 90] width 26 height 13
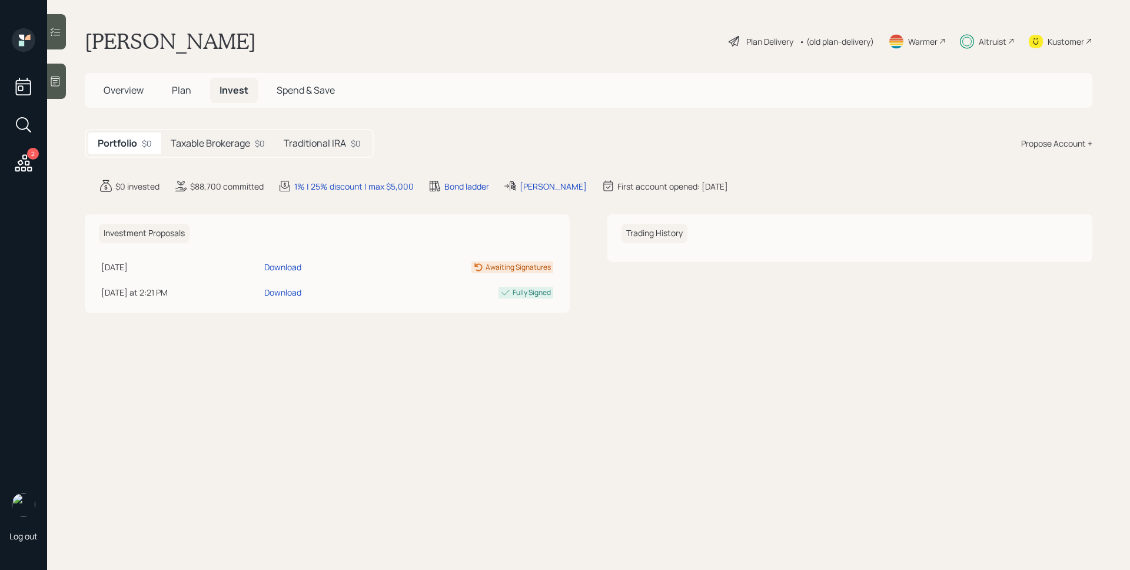
click at [207, 138] on h5 "Taxable Brokerage" at bounding box center [210, 143] width 79 height 11
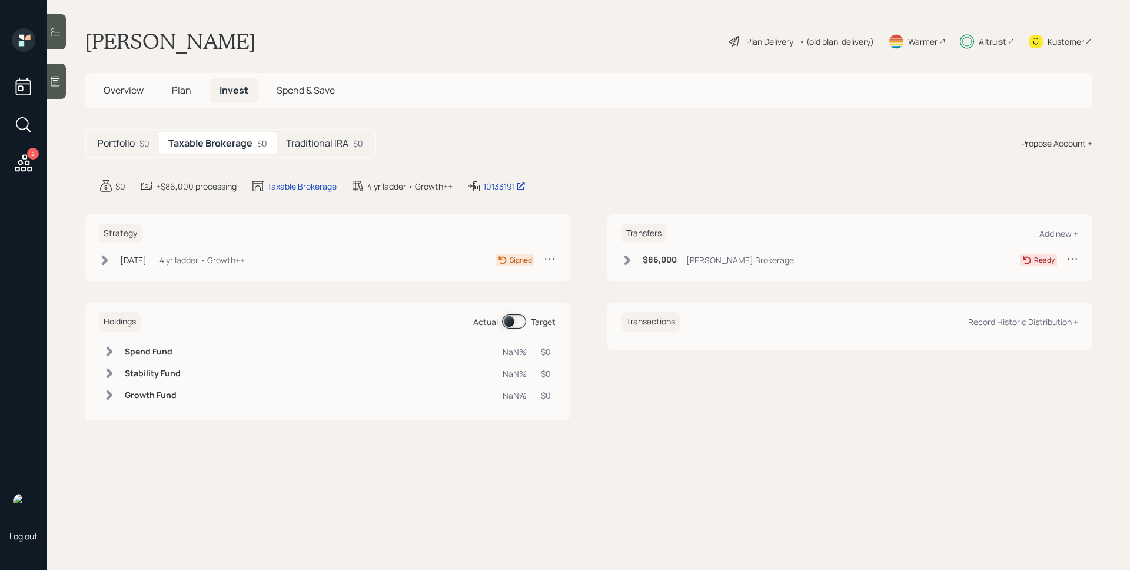
click at [241, 251] on div "Strategy [DATE] [DATE] 5:41 PM EDT 4 yr ladder • Growth++ Signed" at bounding box center [327, 247] width 485 height 67
click at [172, 250] on div "Strategy [DATE] [DATE] 5:41 PM EDT 4 yr ladder • Growth++ Signed" at bounding box center [327, 247] width 485 height 67
click at [140, 254] on div "[DATE]" at bounding box center [133, 260] width 26 height 12
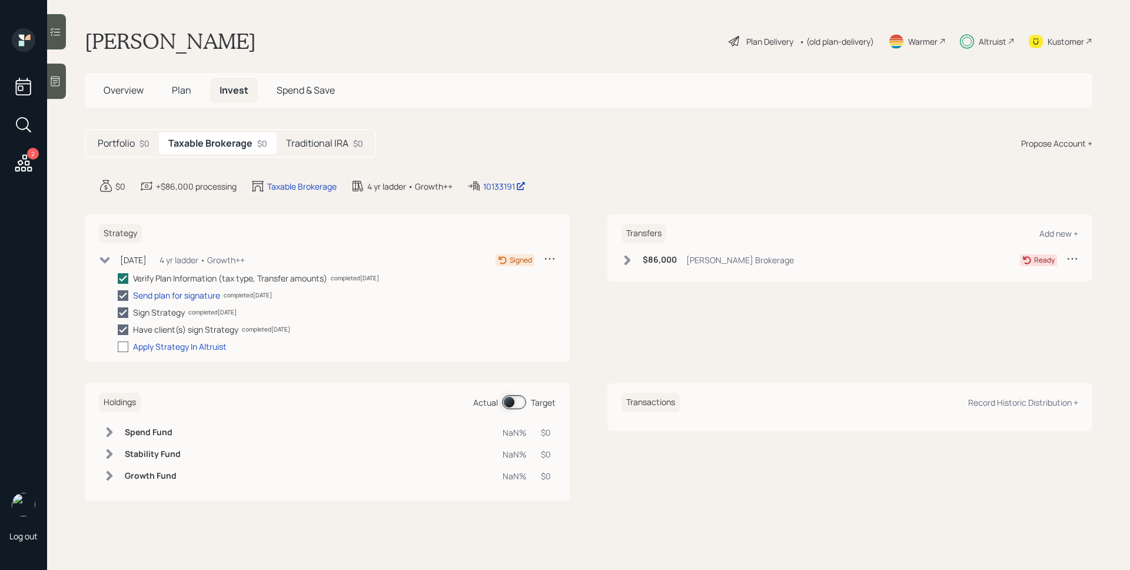
click at [122, 346] on div at bounding box center [123, 346] width 11 height 11
click at [118, 346] on input "checkbox" at bounding box center [117, 346] width 1 height 1
checkbox input "true"
drag, startPoint x: 334, startPoint y: 140, endPoint x: 283, endPoint y: 183, distance: 66.4
click at [334, 140] on h5 "Traditional IRA" at bounding box center [317, 143] width 62 height 11
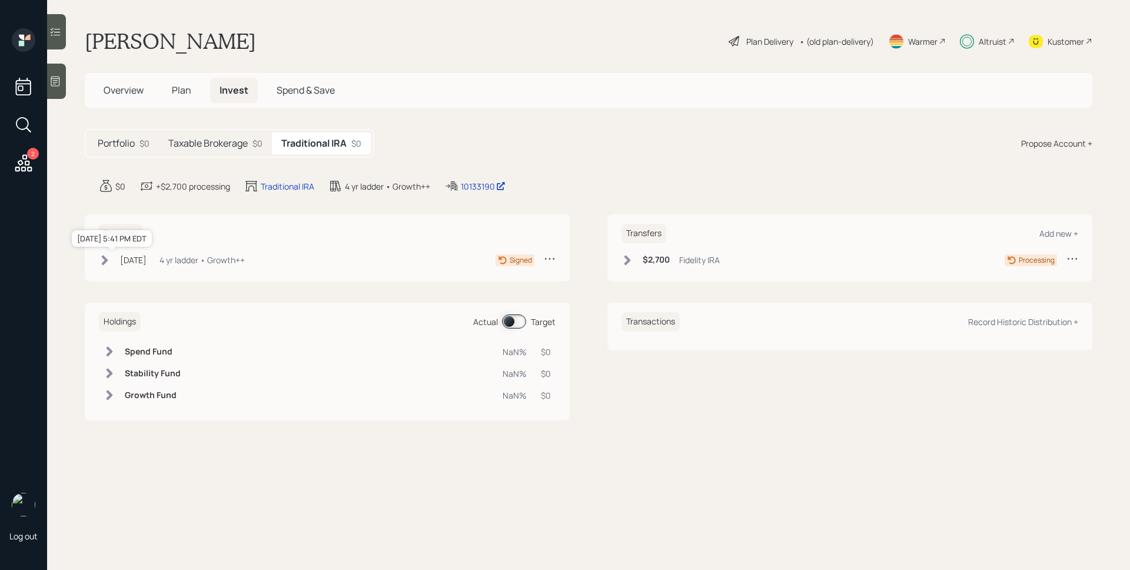
click at [147, 254] on div "[DATE]" at bounding box center [133, 260] width 26 height 12
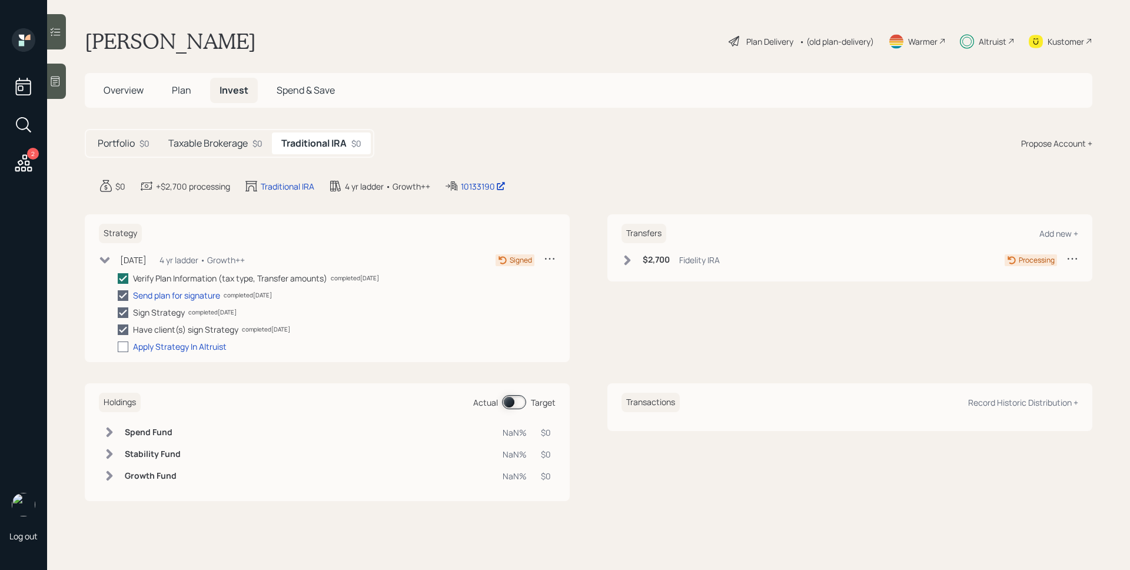
click at [123, 350] on div at bounding box center [123, 346] width 11 height 11
click at [118, 347] on input "checkbox" at bounding box center [117, 346] width 1 height 1
checkbox input "true"
click at [550, 137] on div "Portfolio $0 Taxable Brokerage $0 Traditional IRA $0 Propose Account +" at bounding box center [589, 143] width 1008 height 29
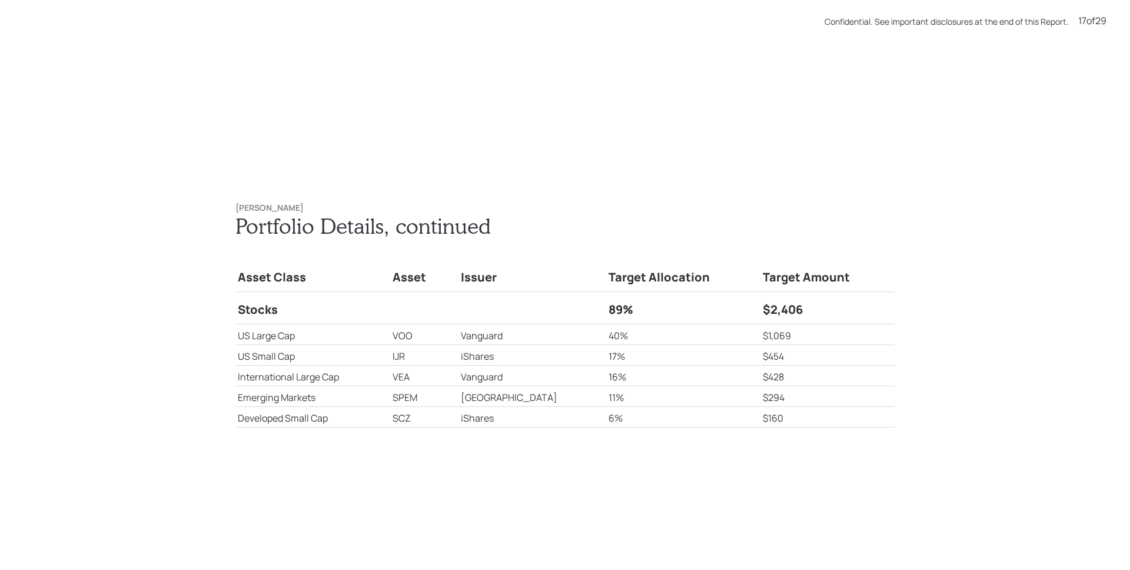
scroll to position [9687, 0]
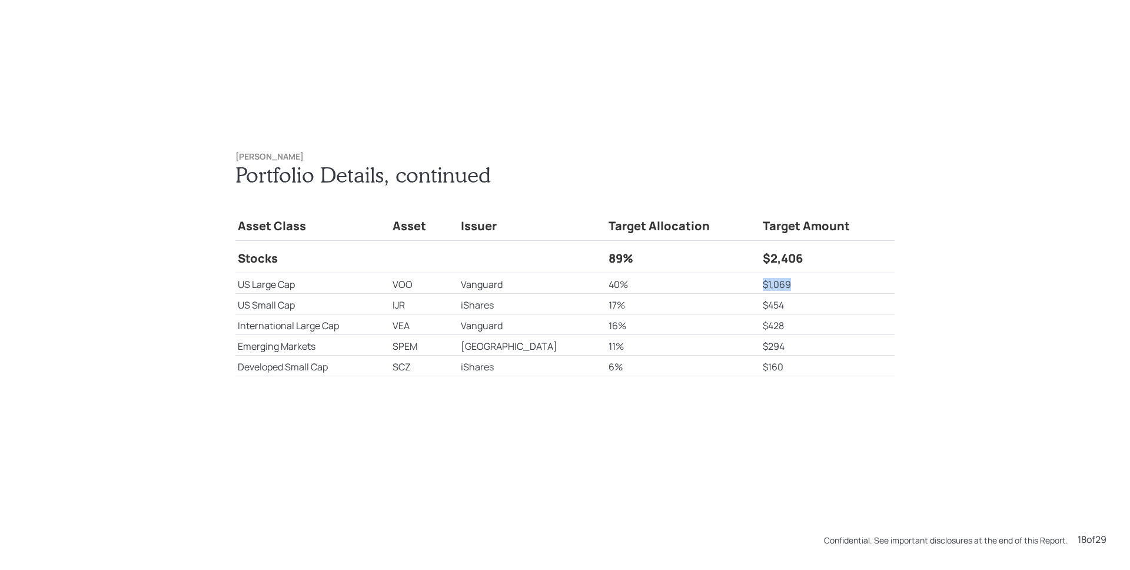
drag, startPoint x: 788, startPoint y: 284, endPoint x: 744, endPoint y: 285, distance: 44.2
click at [761, 284] on td "$1,069" at bounding box center [828, 283] width 134 height 21
click at [829, 313] on td "$454" at bounding box center [828, 304] width 134 height 21
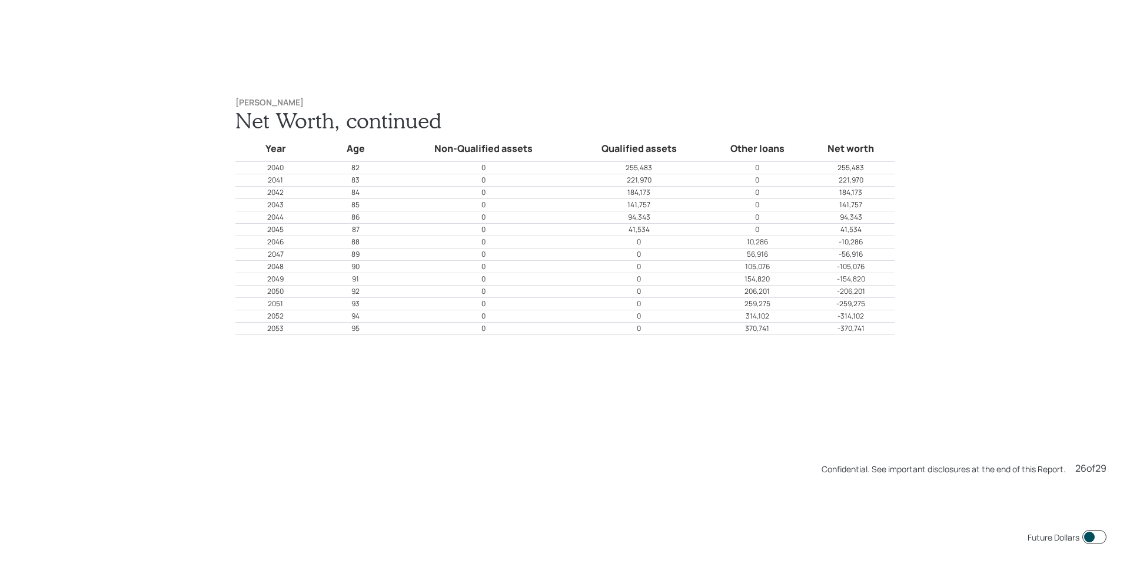
scroll to position [14815, 0]
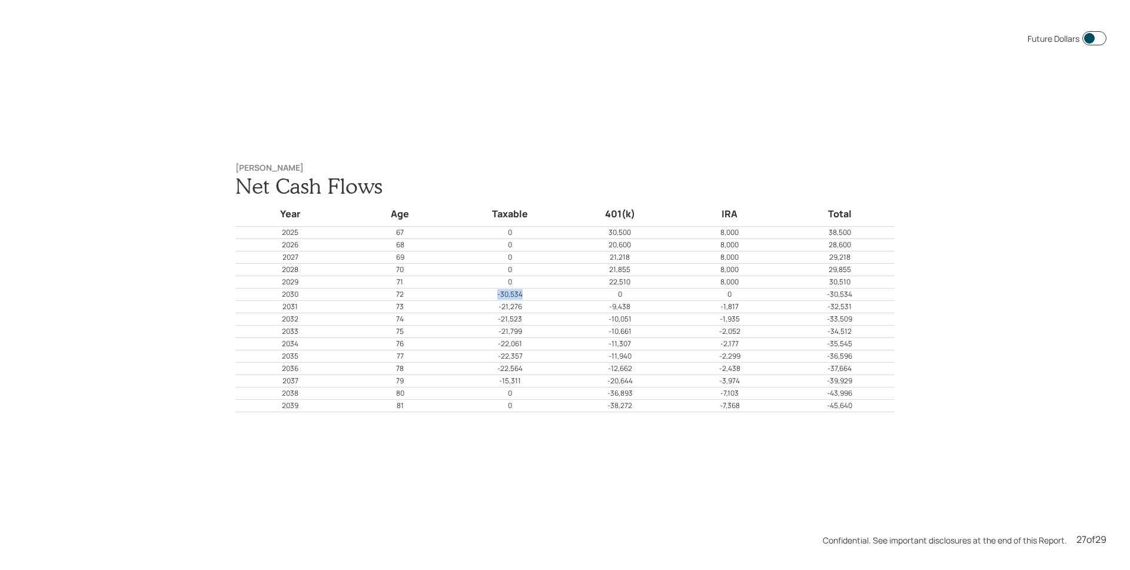
drag, startPoint x: 490, startPoint y: 297, endPoint x: 536, endPoint y: 295, distance: 45.9
click at [536, 295] on p "-30,534" at bounding box center [510, 294] width 109 height 11
click at [536, 296] on p "-30,534" at bounding box center [510, 294] width 109 height 11
drag, startPoint x: 526, startPoint y: 294, endPoint x: 489, endPoint y: 294, distance: 37.7
click at [489, 294] on p "-30,534" at bounding box center [510, 294] width 109 height 11
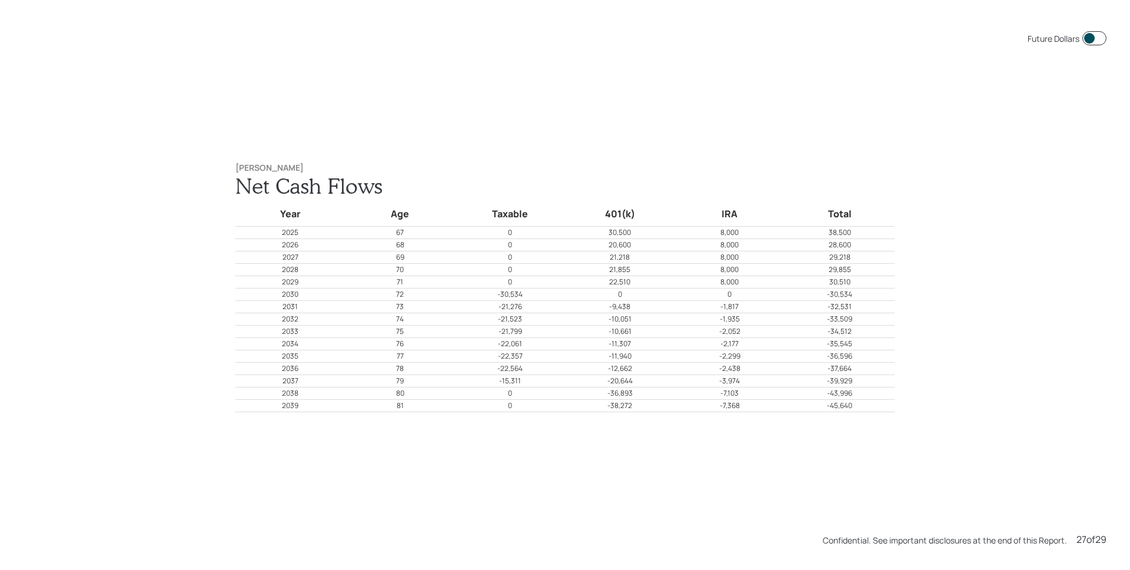
click at [567, 302] on p "-9,438" at bounding box center [620, 306] width 109 height 11
drag, startPoint x: 497, startPoint y: 297, endPoint x: 527, endPoint y: 297, distance: 30.0
click at [527, 297] on p "-30,534" at bounding box center [510, 294] width 109 height 11
drag, startPoint x: 527, startPoint y: 296, endPoint x: 493, endPoint y: 292, distance: 34.4
click at [493, 292] on p "-30,534" at bounding box center [510, 294] width 109 height 11
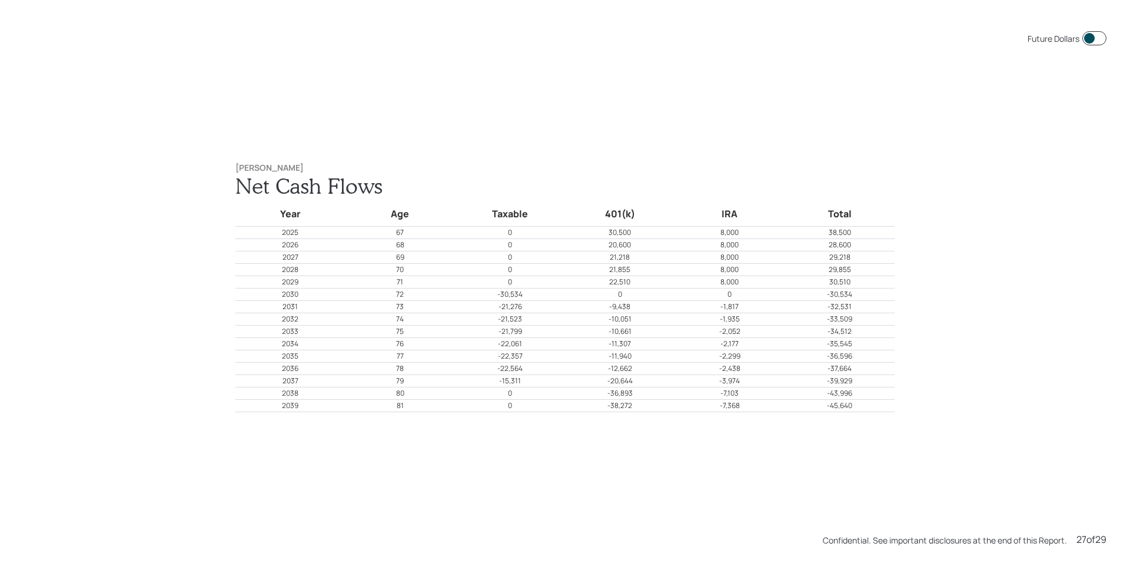
click at [527, 297] on p "-30,534" at bounding box center [510, 294] width 109 height 11
drag, startPoint x: 520, startPoint y: 309, endPoint x: 489, endPoint y: 306, distance: 31.9
click at [489, 306] on p "-21,276" at bounding box center [510, 306] width 109 height 11
click at [519, 310] on p "-21,276" at bounding box center [510, 306] width 109 height 11
drag, startPoint x: 606, startPoint y: 310, endPoint x: 746, endPoint y: 307, distance: 140.1
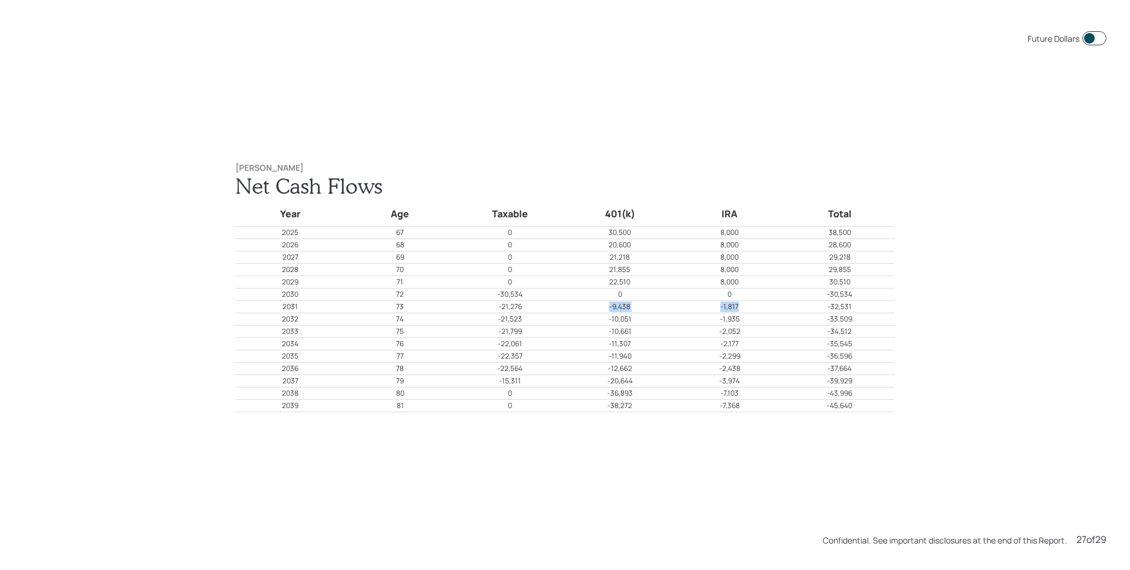
click at [746, 307] on tr "2031 73 -21,276 -9,438 -1,817 -32,531" at bounding box center [564, 307] width 659 height 12
click at [746, 306] on p "-1,817" at bounding box center [730, 306] width 109 height 11
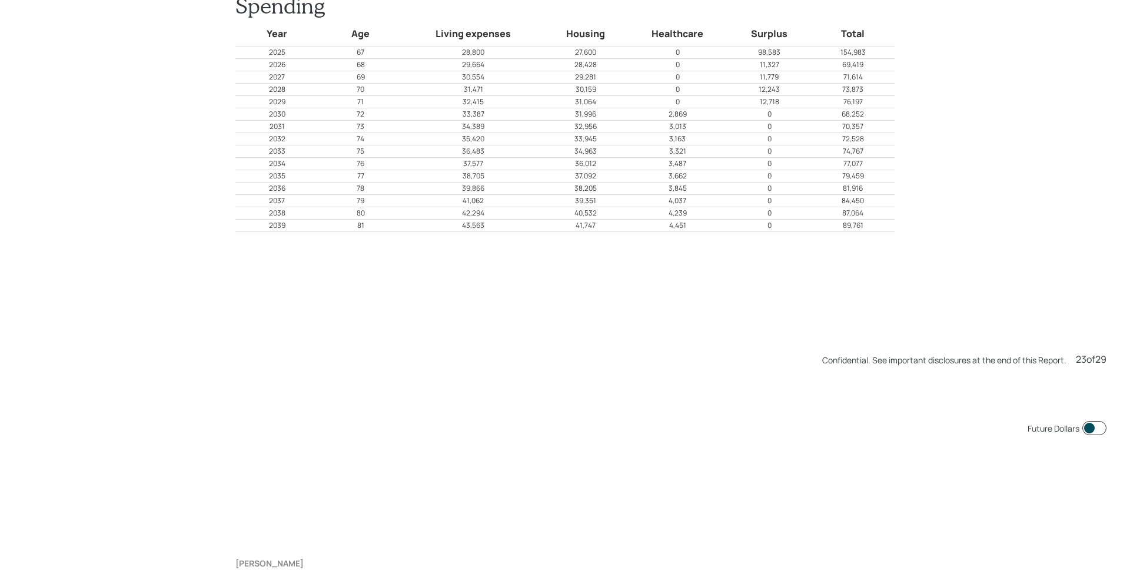
scroll to position [12536, 0]
